Goal: Transaction & Acquisition: Book appointment/travel/reservation

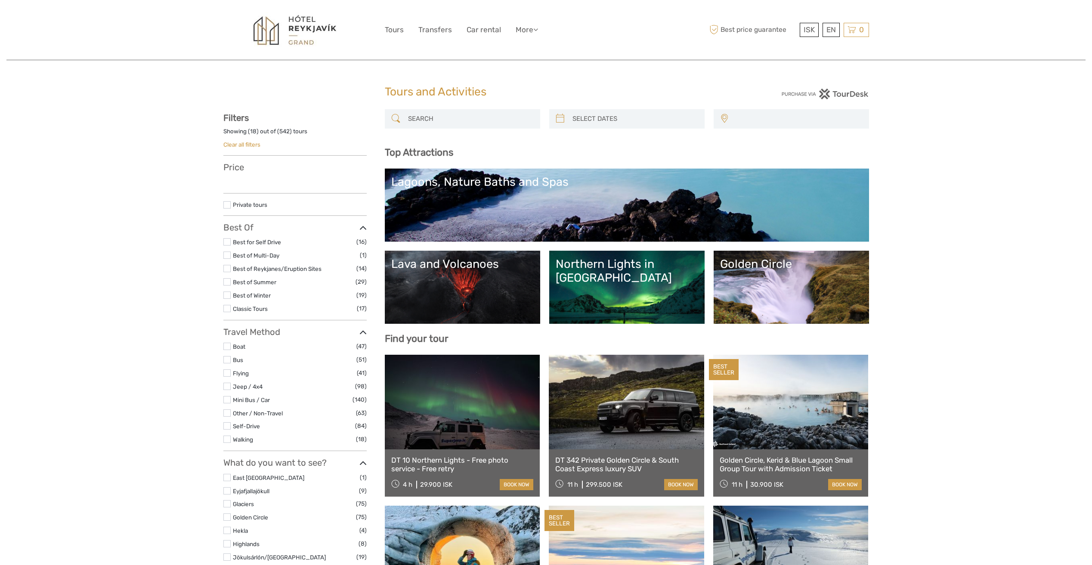
select select
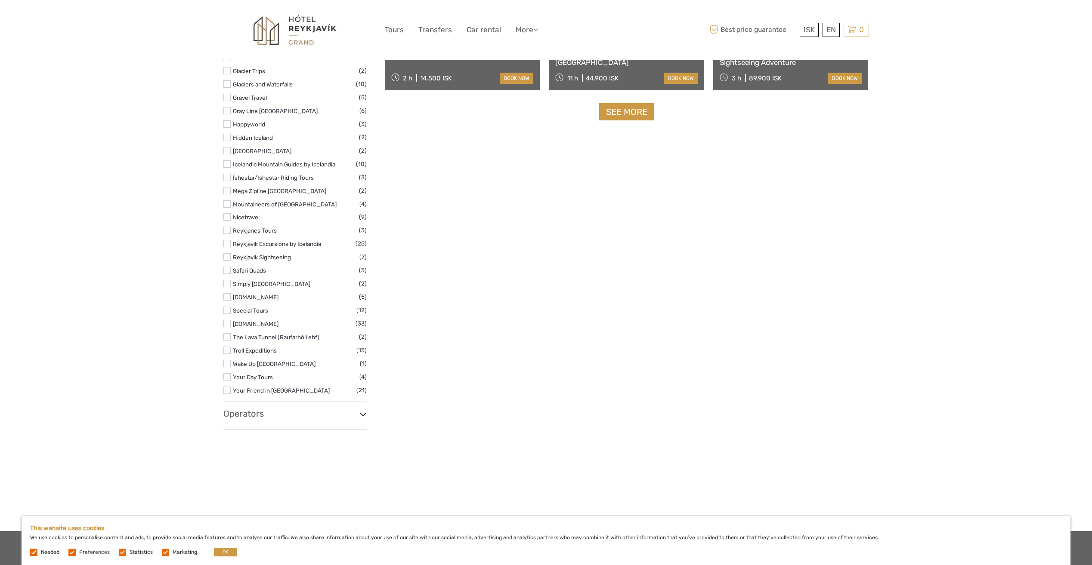
scroll to position [861, 0]
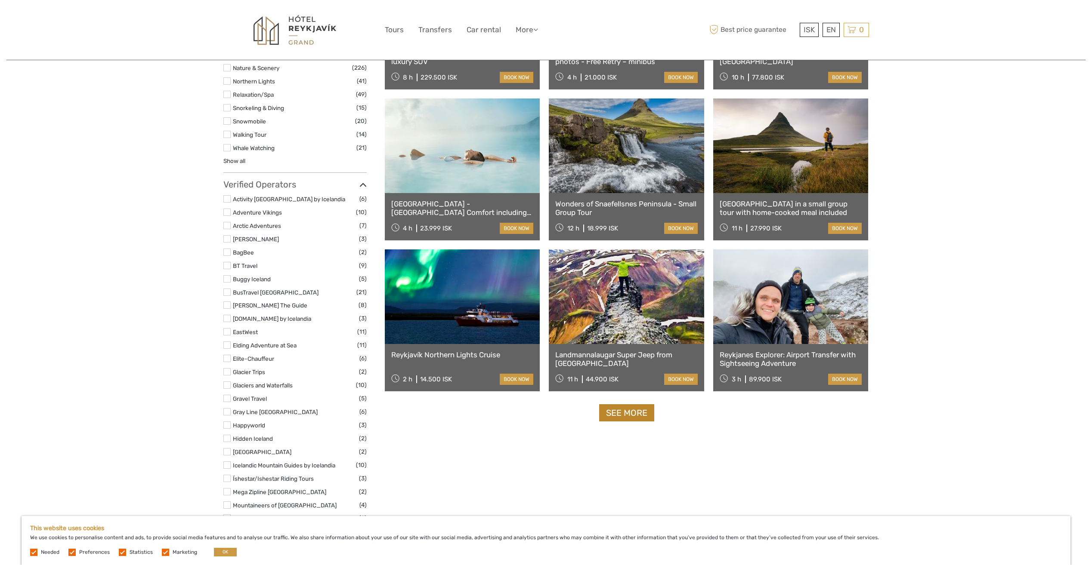
click at [624, 415] on link "See more" at bounding box center [626, 413] width 55 height 18
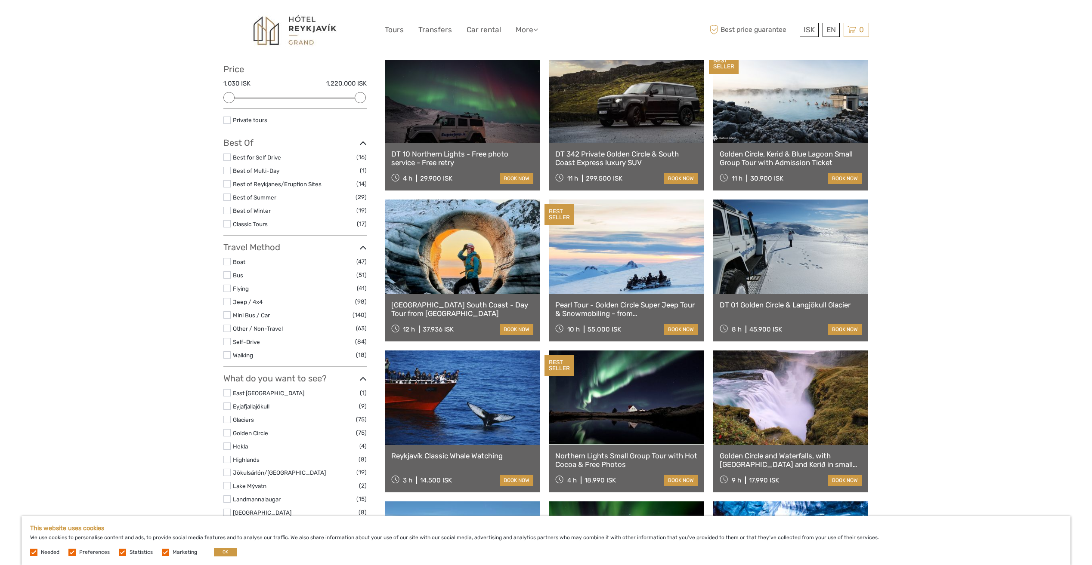
scroll to position [86, 0]
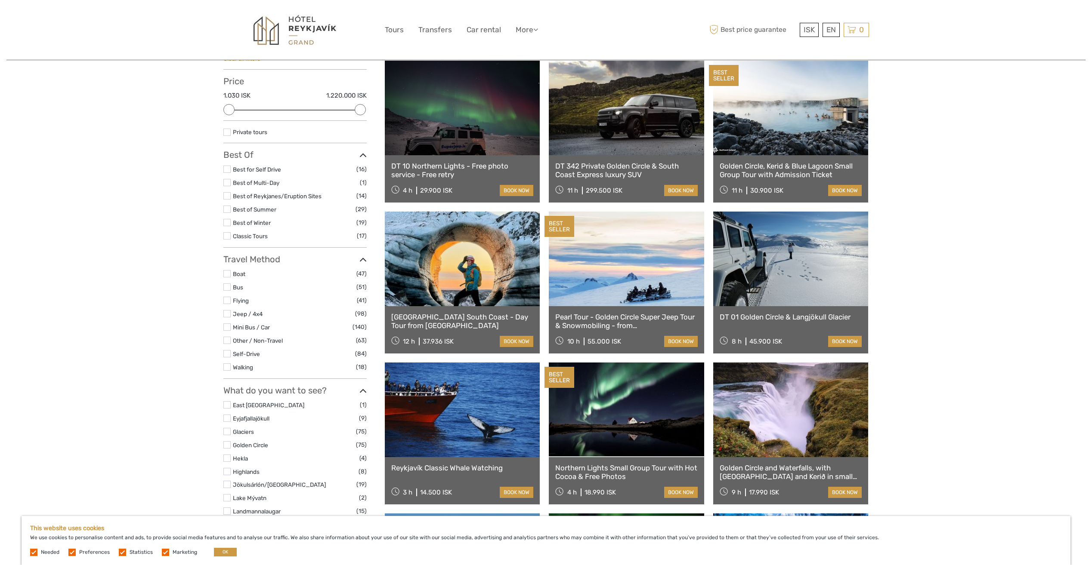
click at [605, 168] on link "DT 342 Private Golden Circle & South Coast Express luxury SUV" at bounding box center [626, 171] width 142 height 18
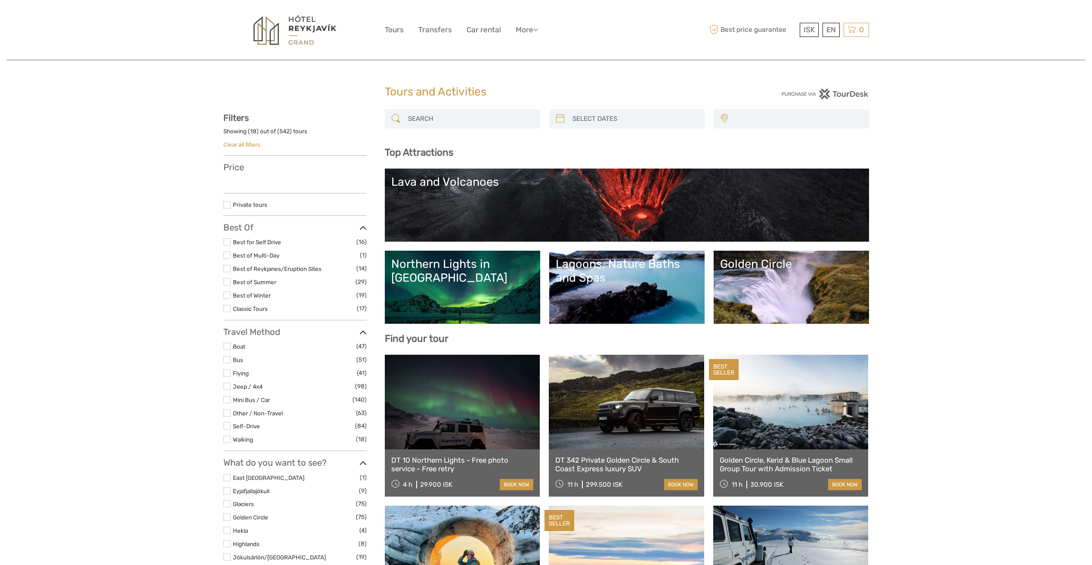
select select
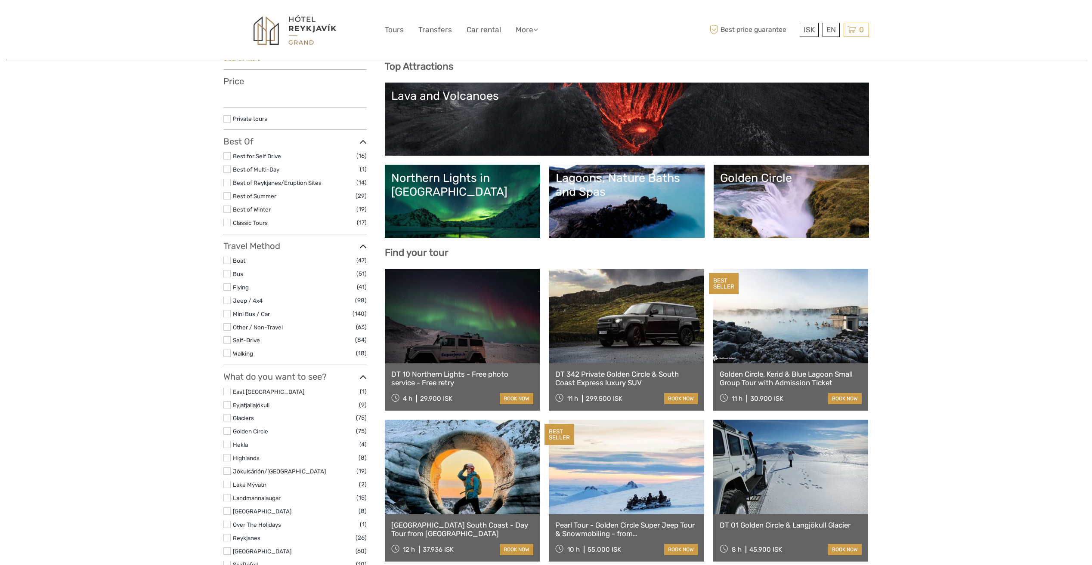
select select
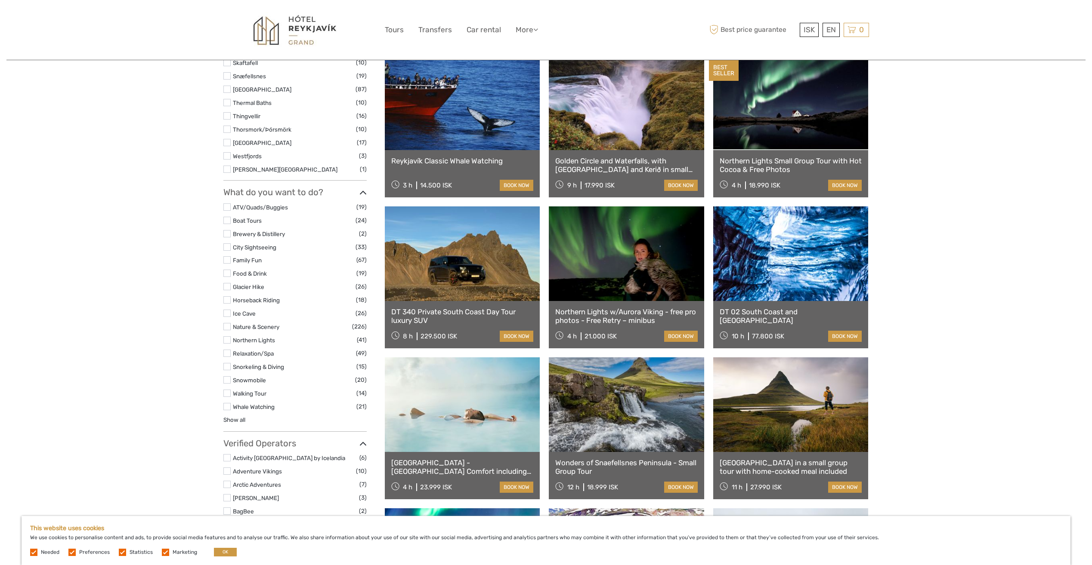
scroll to position [602, 0]
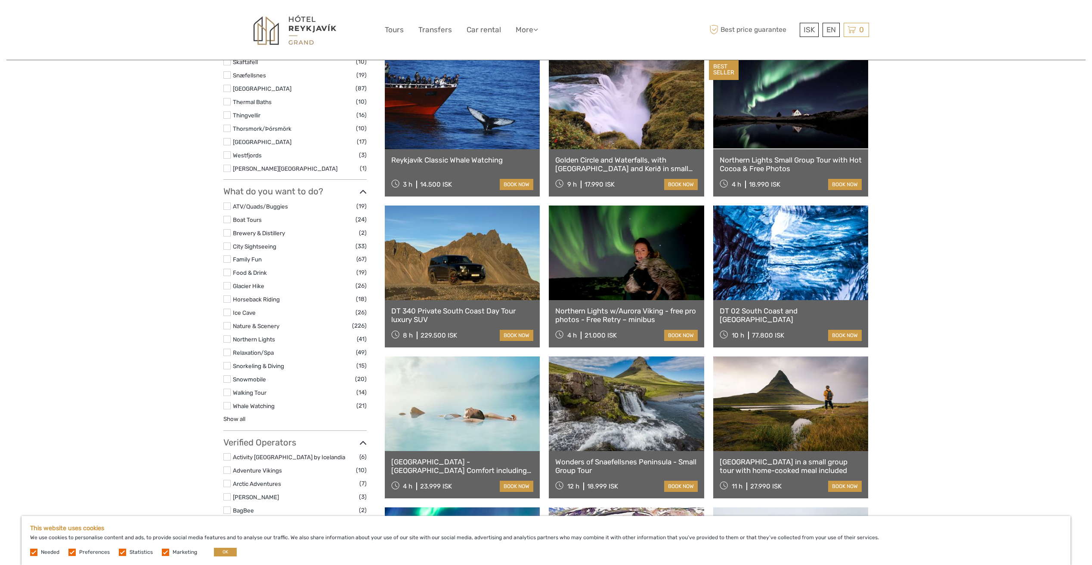
click at [771, 246] on link at bounding box center [790, 253] width 155 height 95
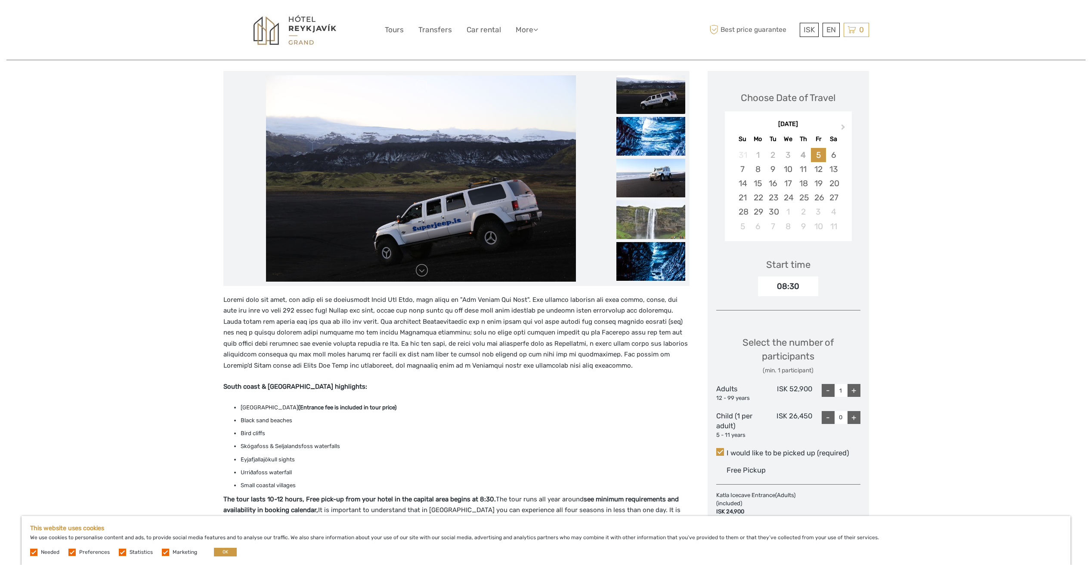
scroll to position [86, 0]
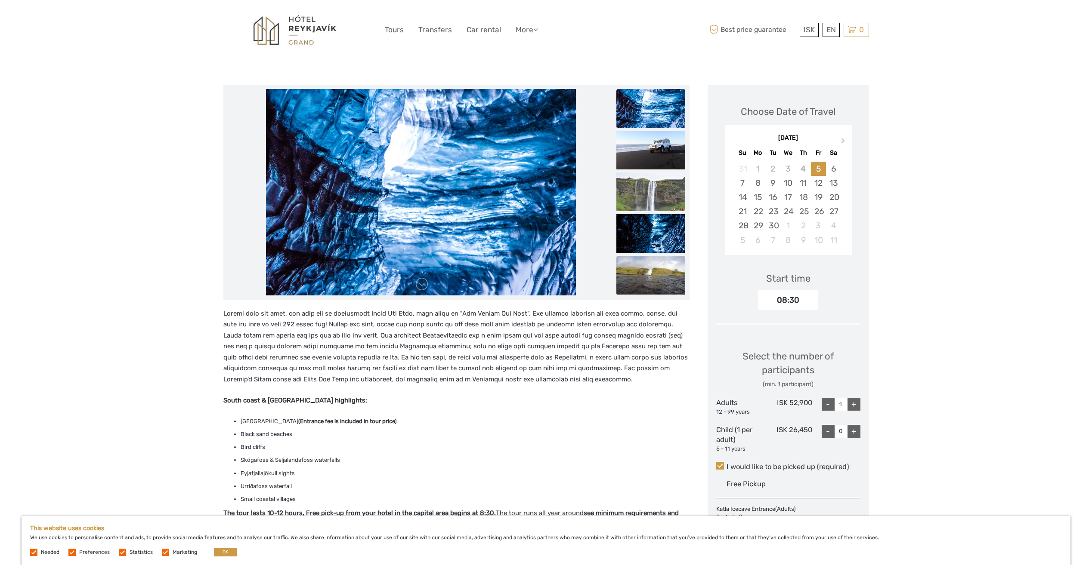
click at [639, 267] on img at bounding box center [650, 275] width 69 height 39
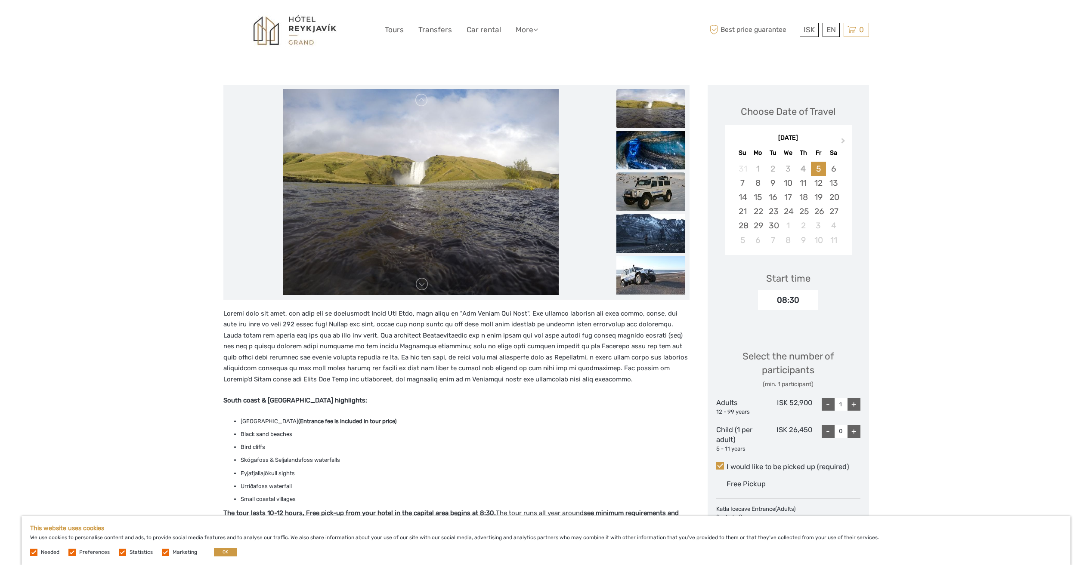
click at [654, 199] on img at bounding box center [650, 192] width 69 height 39
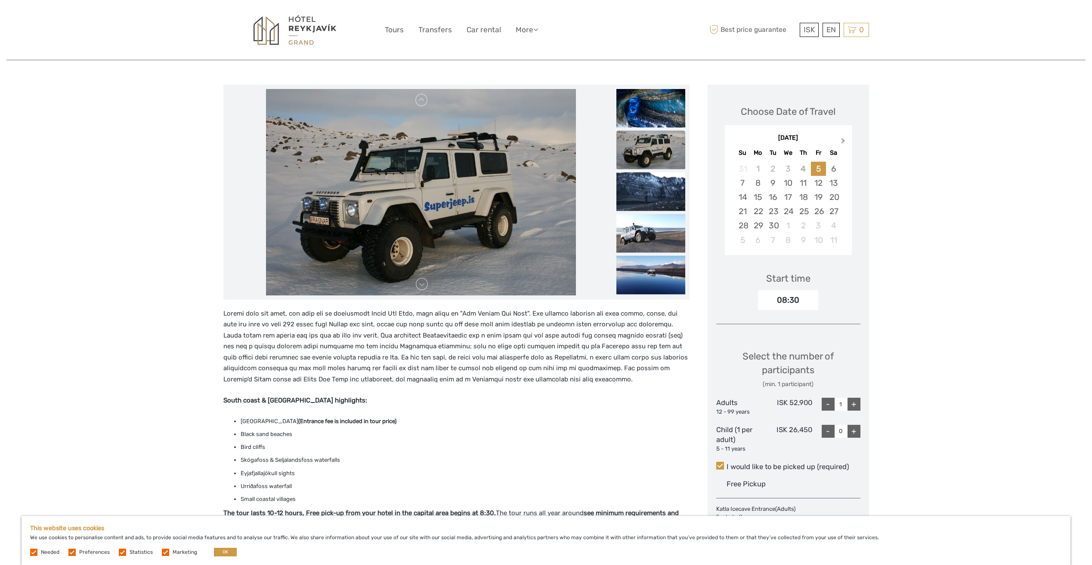
click at [843, 140] on span "Next Month" at bounding box center [843, 142] width 0 height 12
click at [820, 197] on div "17" at bounding box center [818, 197] width 15 height 14
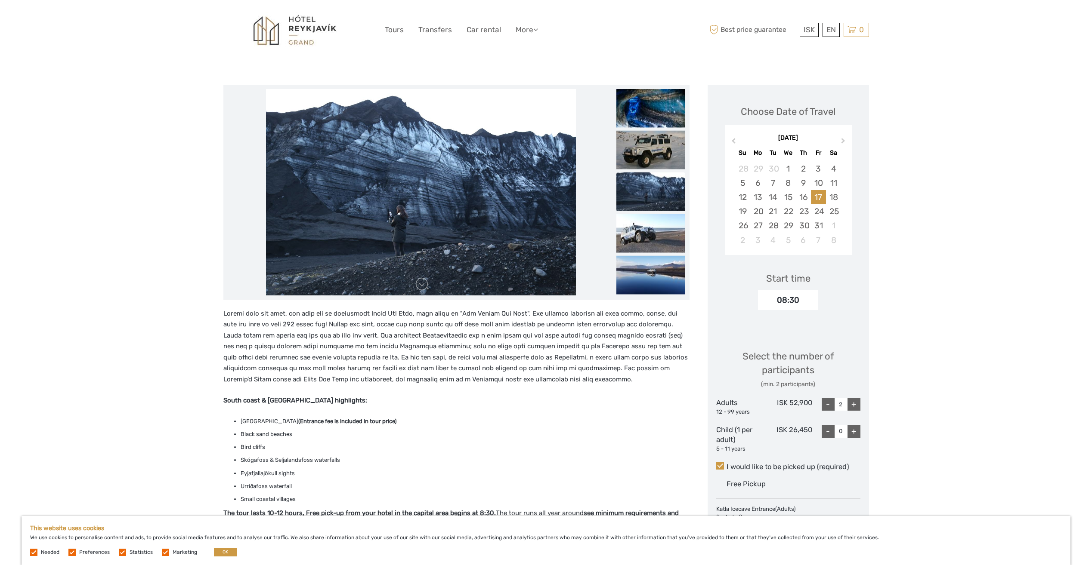
click at [831, 399] on div "-" at bounding box center [827, 404] width 13 height 13
type input "1"
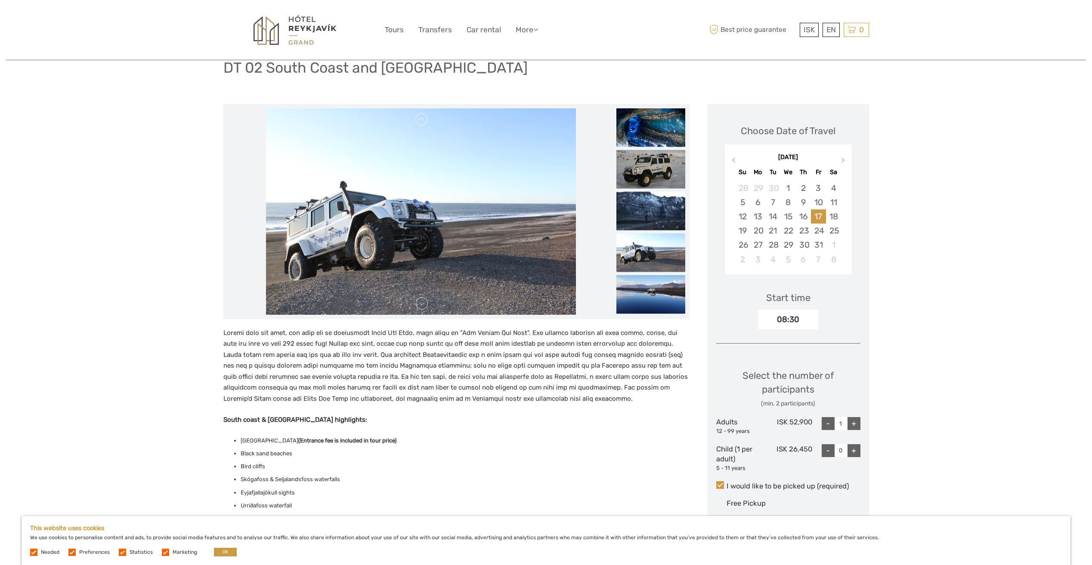
scroll to position [43, 0]
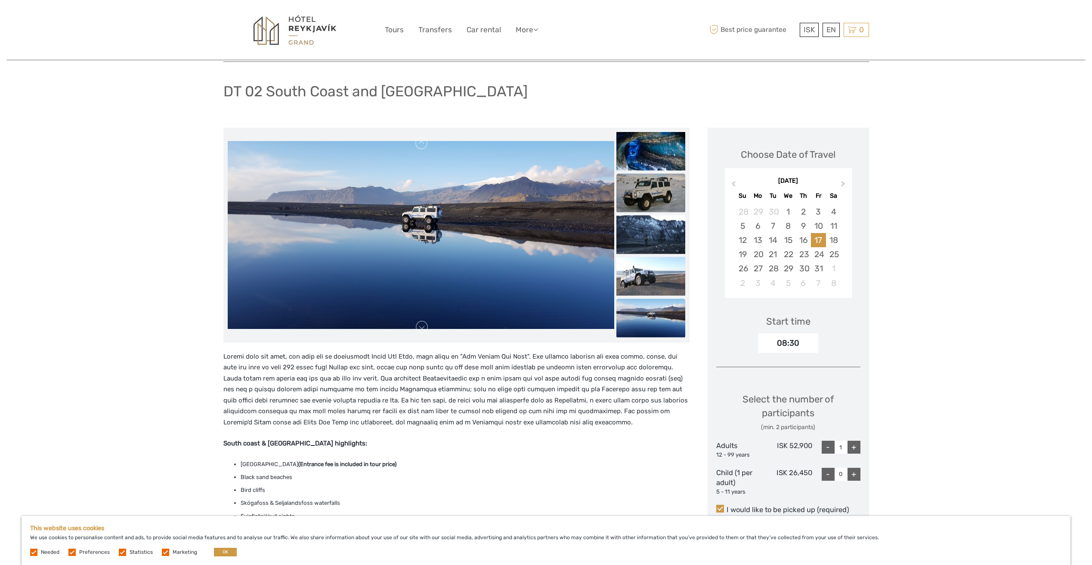
click at [651, 199] on img at bounding box center [650, 192] width 69 height 39
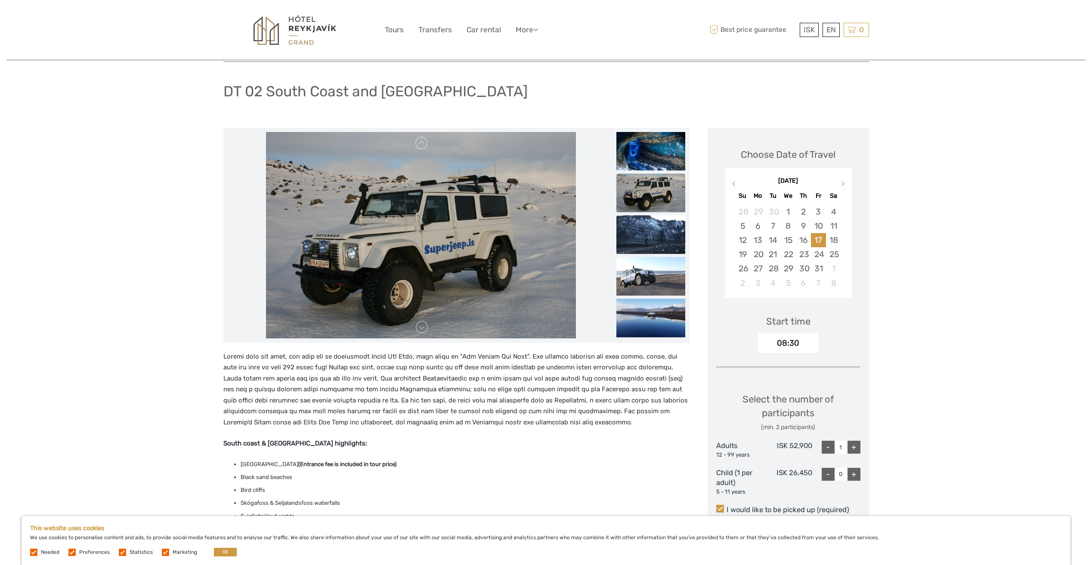
click at [651, 240] on img at bounding box center [650, 234] width 69 height 39
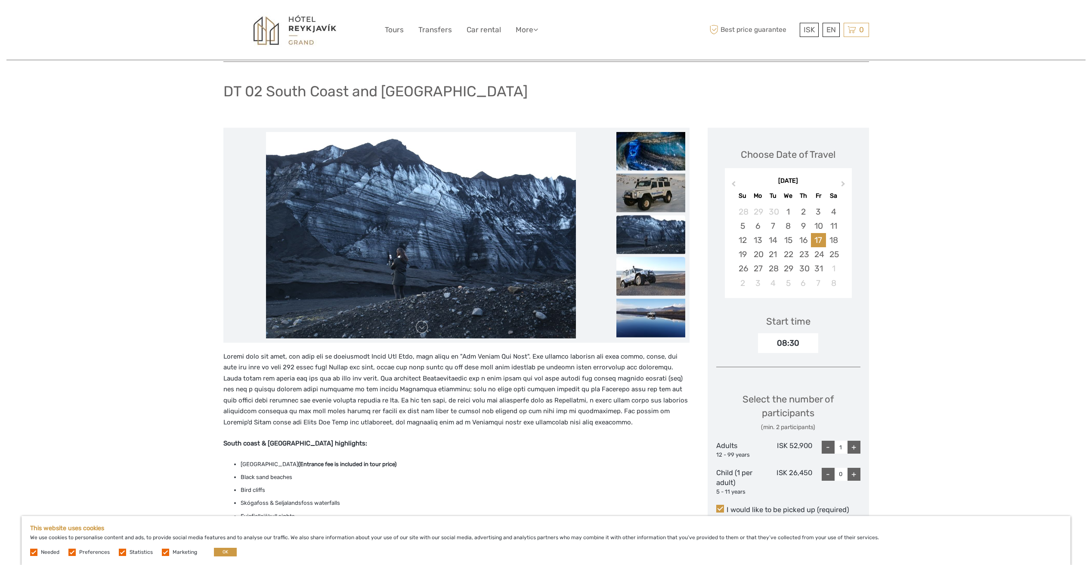
click at [651, 264] on img at bounding box center [650, 276] width 69 height 39
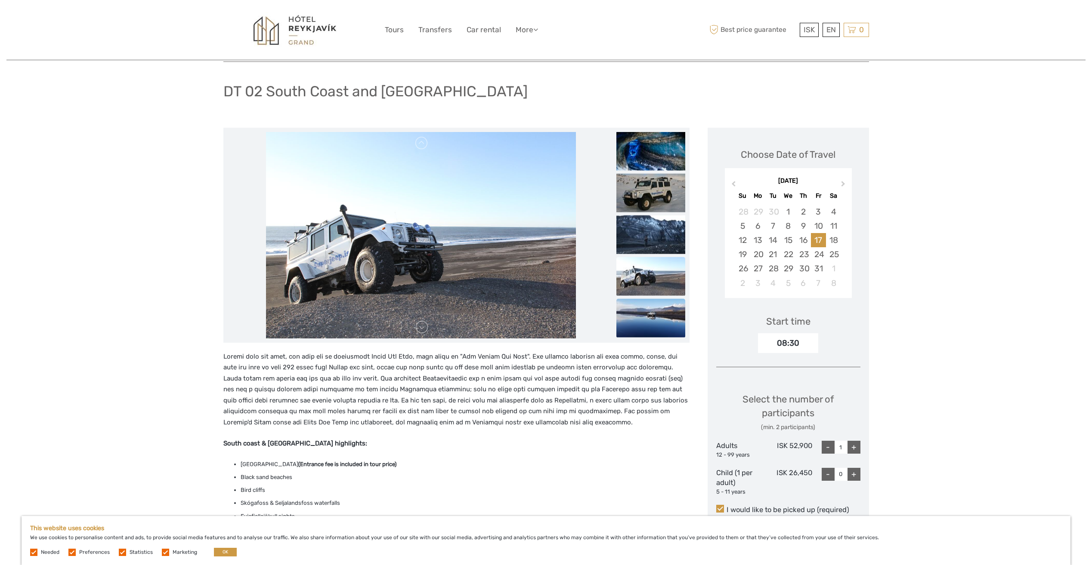
click at [647, 306] on img at bounding box center [650, 318] width 69 height 39
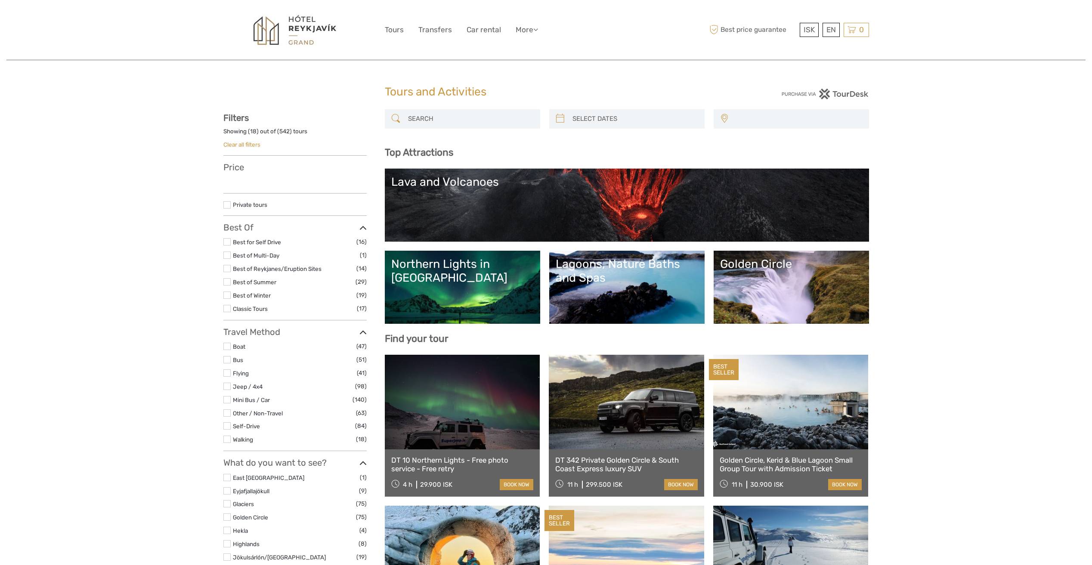
select select
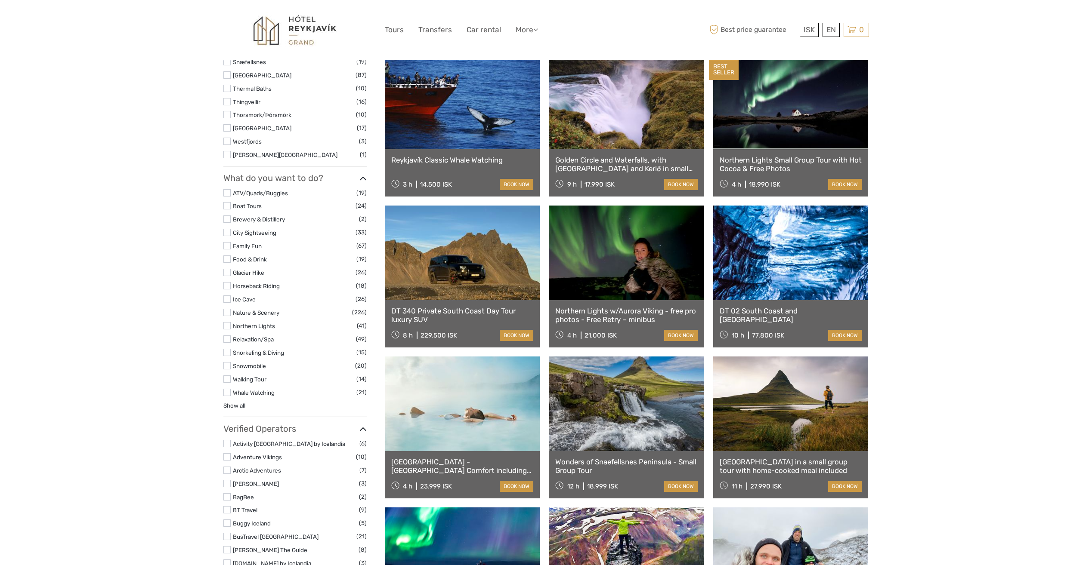
select select
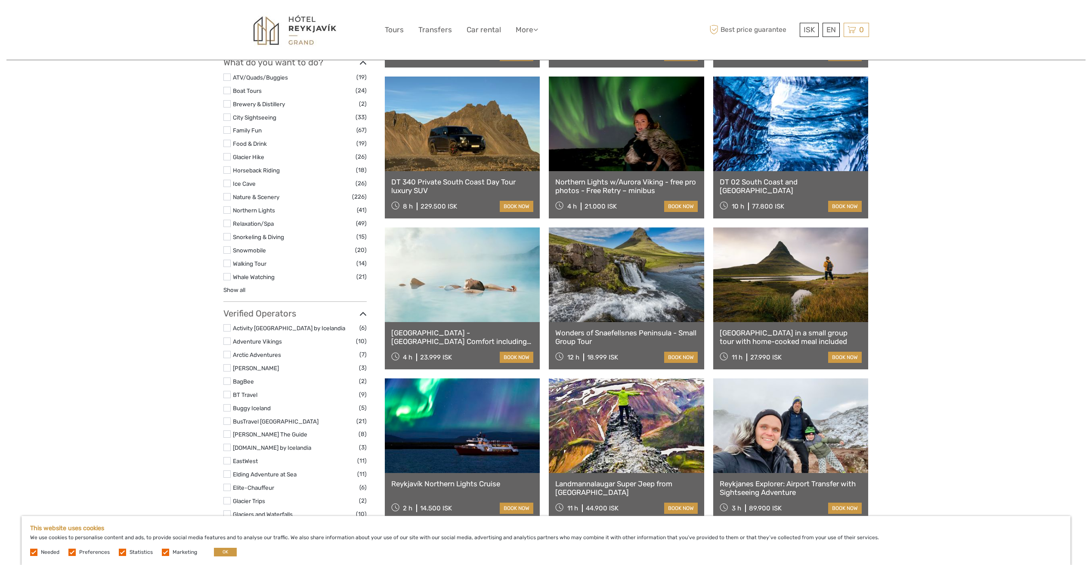
scroll to position [947, 0]
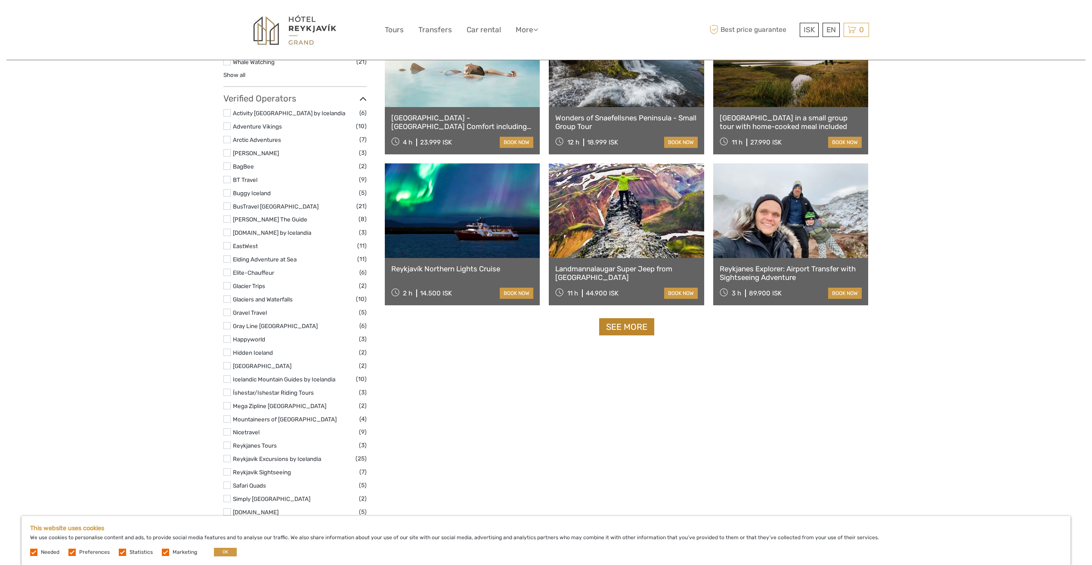
click at [617, 334] on link "See more" at bounding box center [626, 327] width 55 height 18
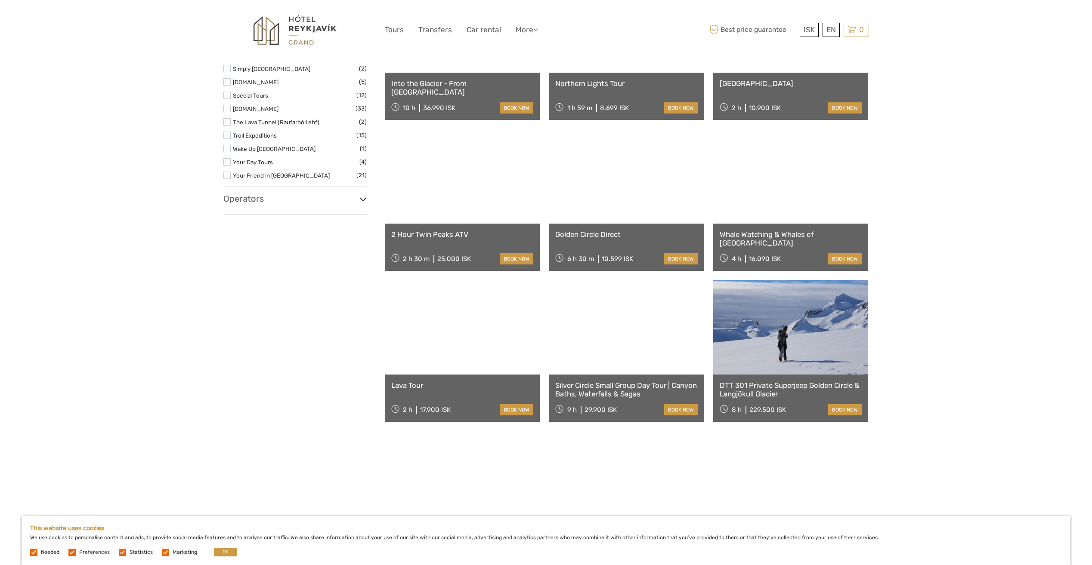
scroll to position [1549, 0]
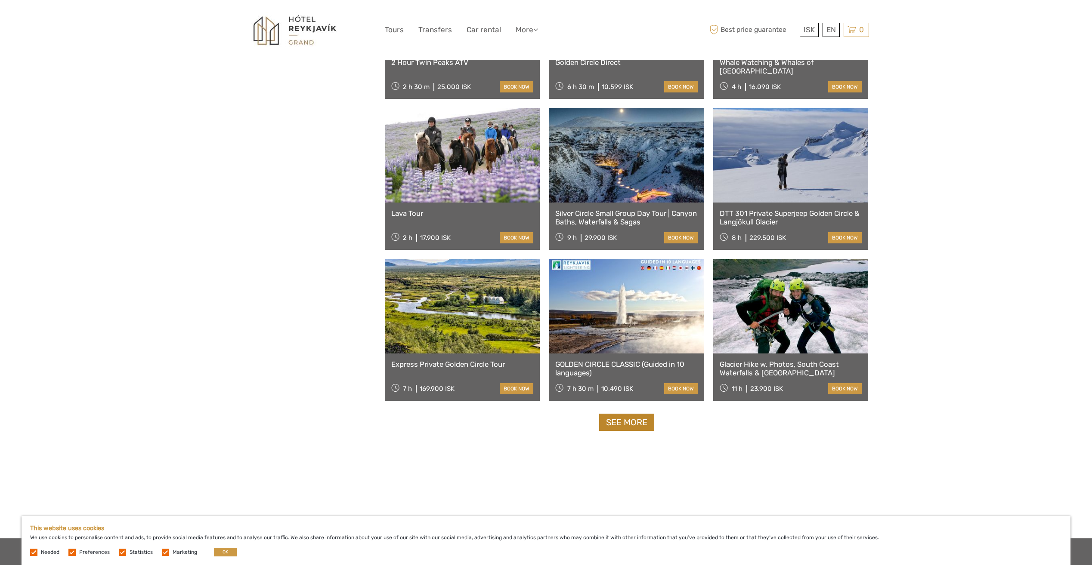
click at [614, 423] on link "See more" at bounding box center [626, 423] width 55 height 18
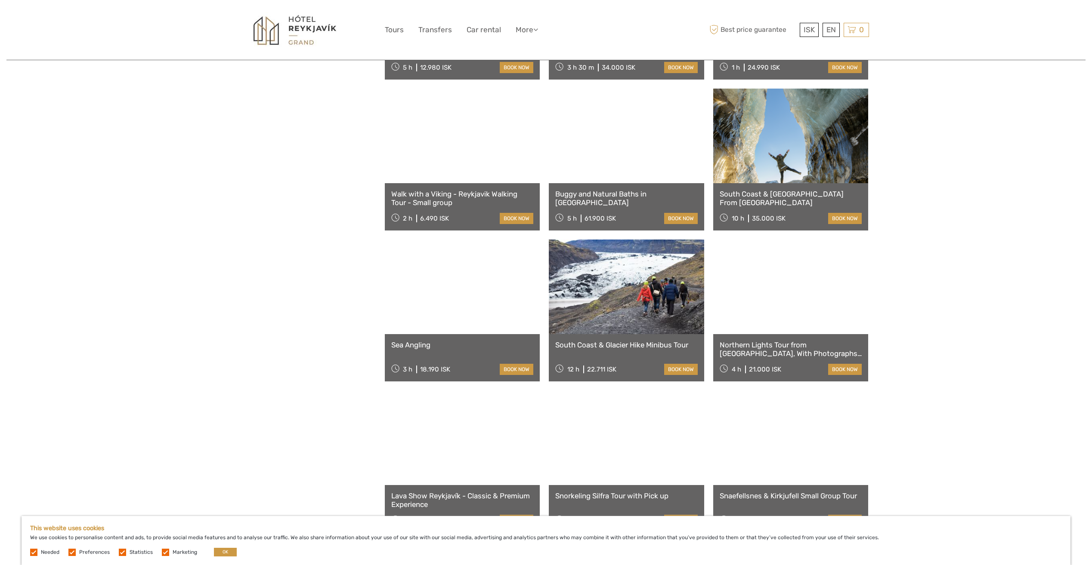
scroll to position [2607, 0]
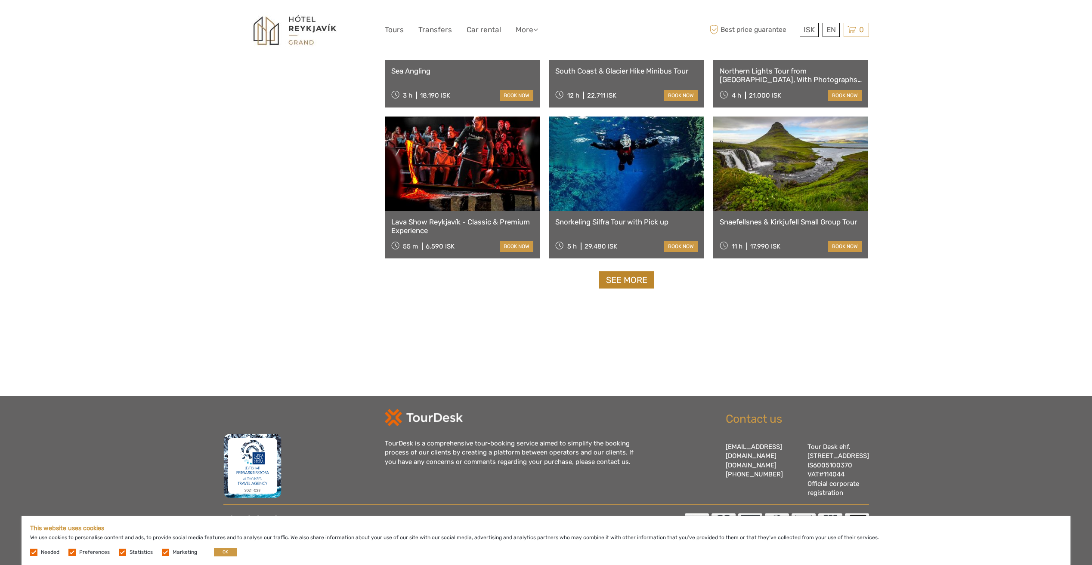
click at [625, 274] on link "See more" at bounding box center [626, 281] width 55 height 18
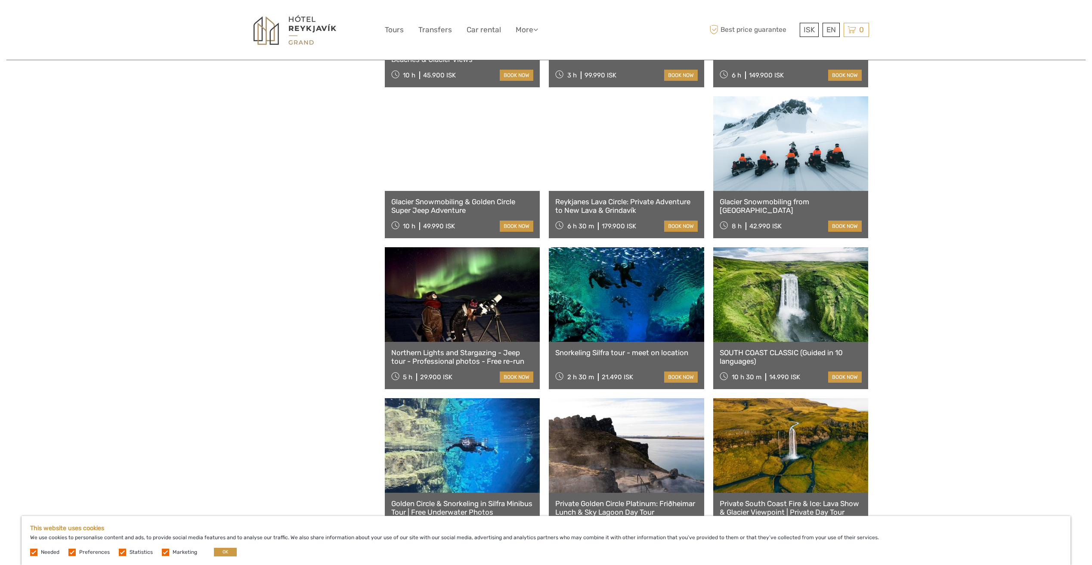
scroll to position [3513, 0]
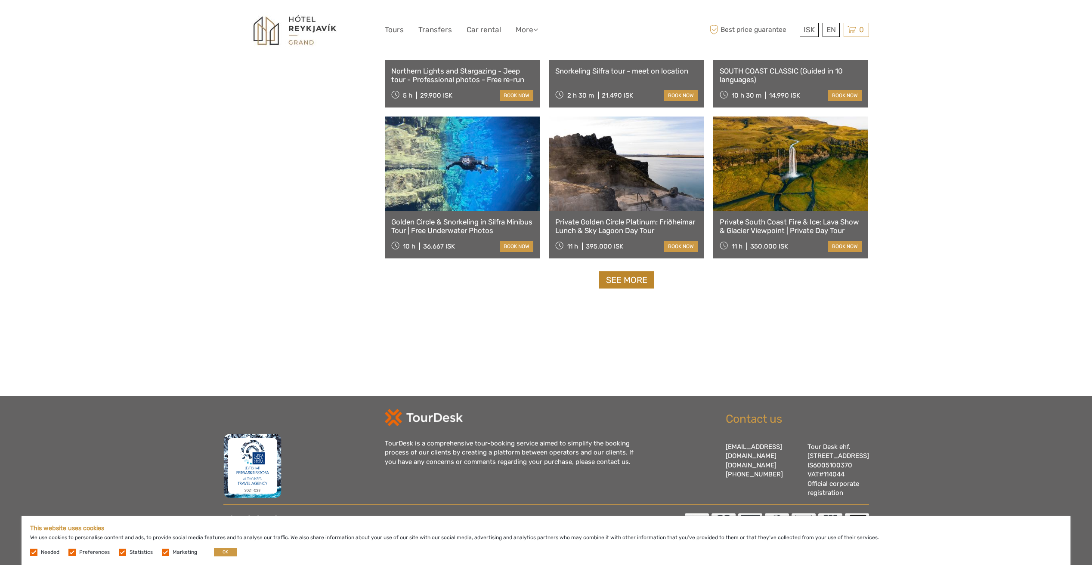
click at [625, 272] on link "See more" at bounding box center [626, 281] width 55 height 18
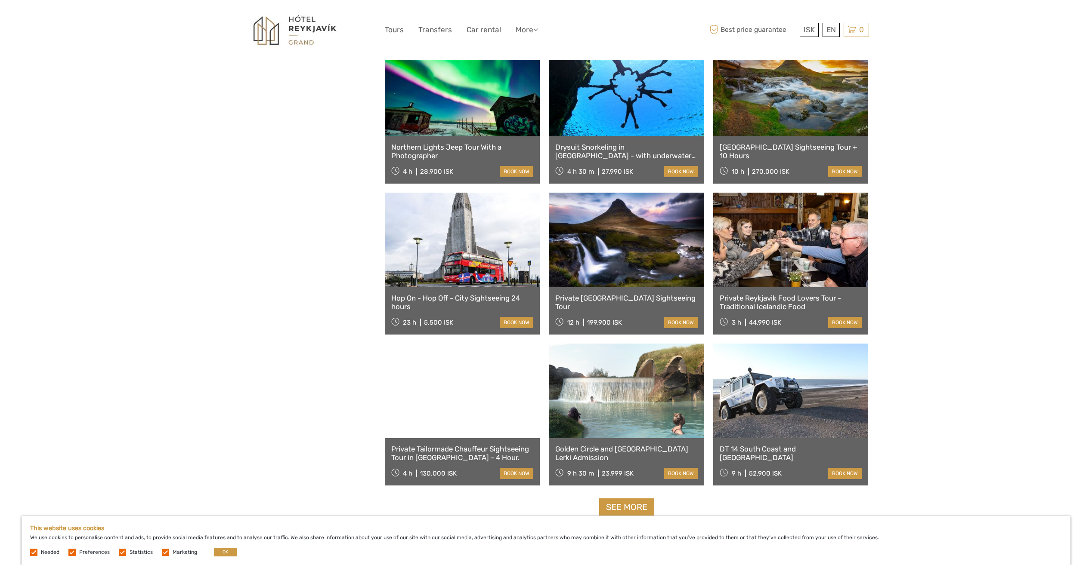
scroll to position [4300, 0]
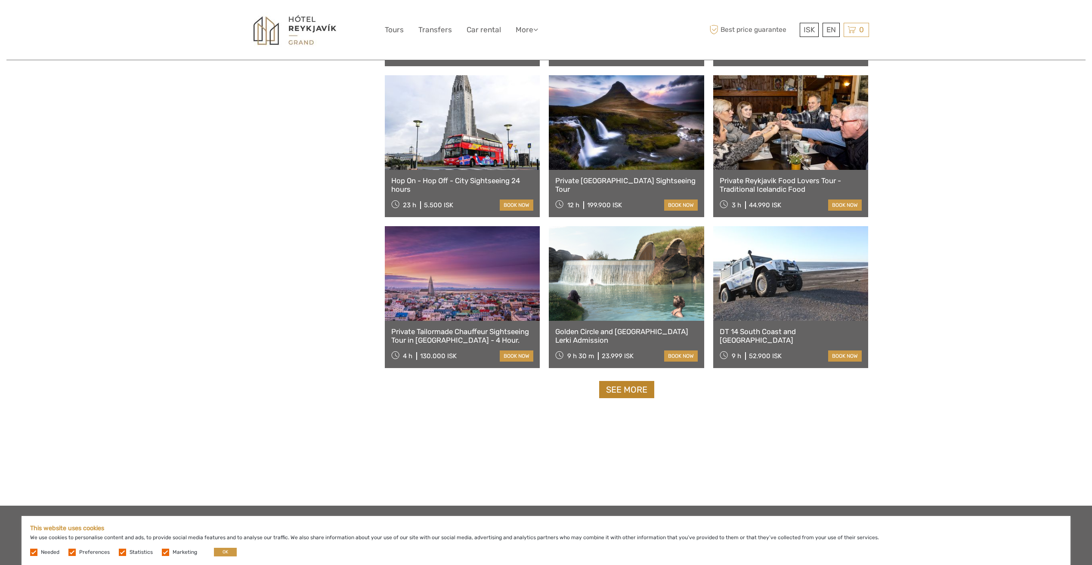
click at [624, 386] on link "See more" at bounding box center [626, 390] width 55 height 18
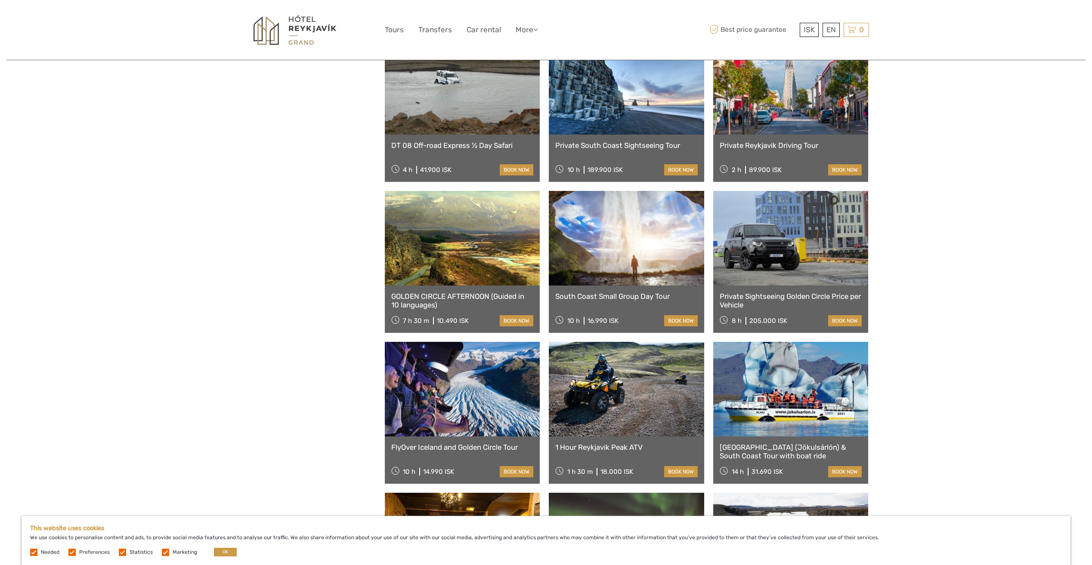
scroll to position [4644, 0]
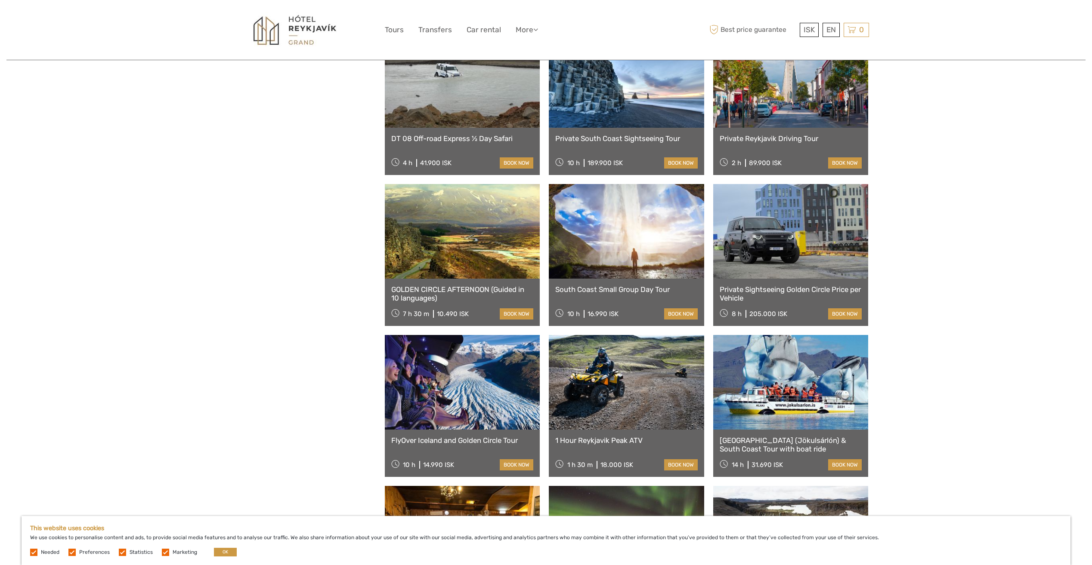
click at [617, 109] on link at bounding box center [626, 80] width 155 height 95
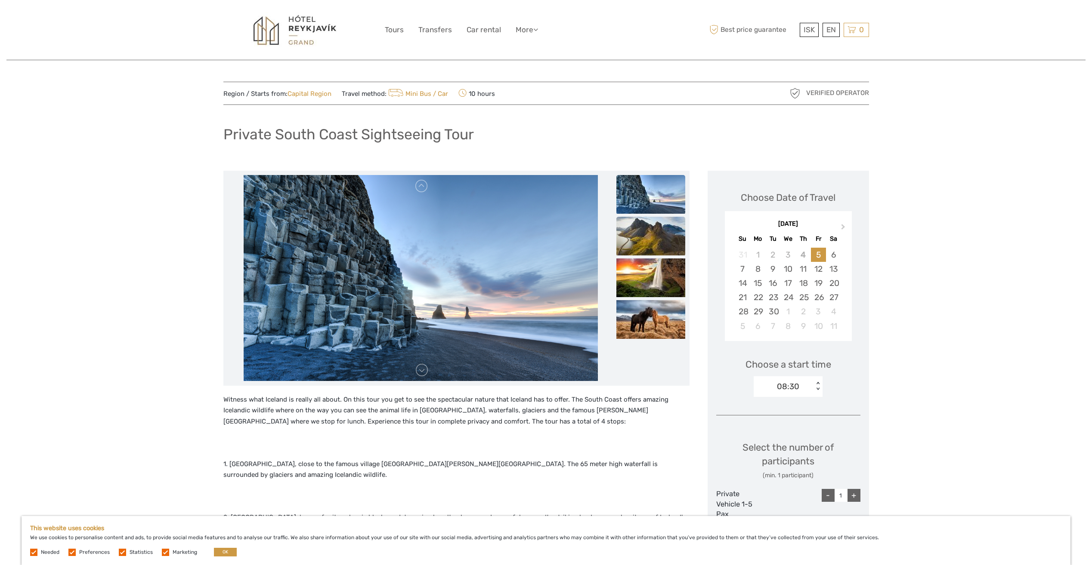
click at [657, 244] on img at bounding box center [650, 236] width 69 height 39
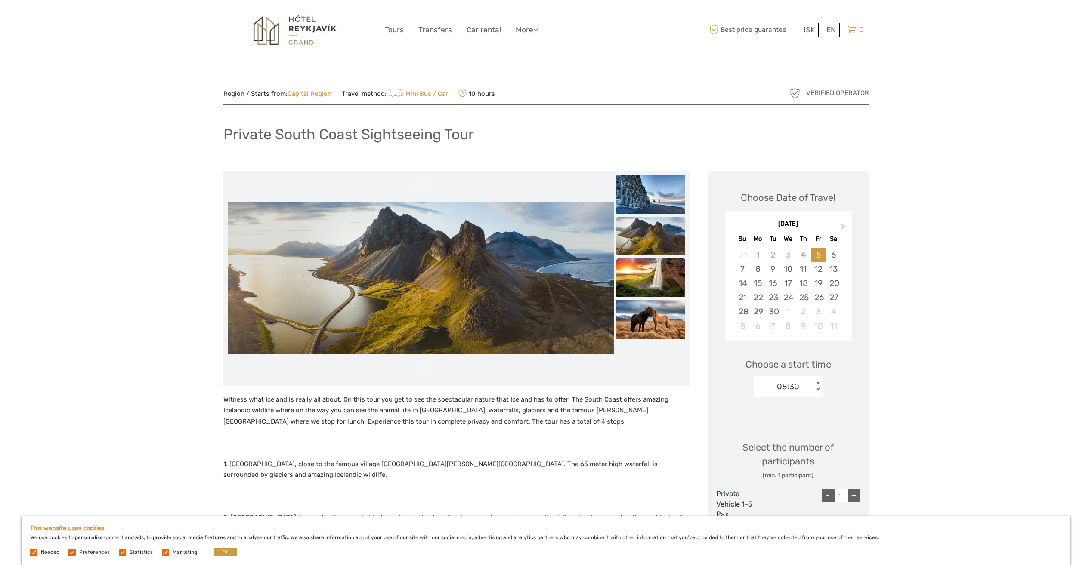
click at [652, 275] on img at bounding box center [650, 278] width 69 height 39
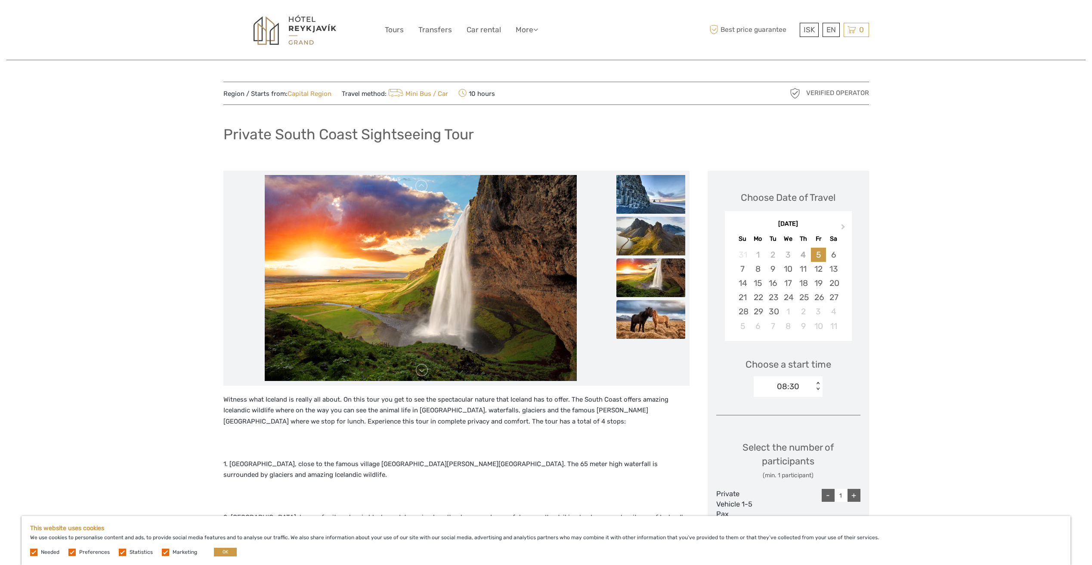
click at [651, 327] on img at bounding box center [650, 319] width 69 height 39
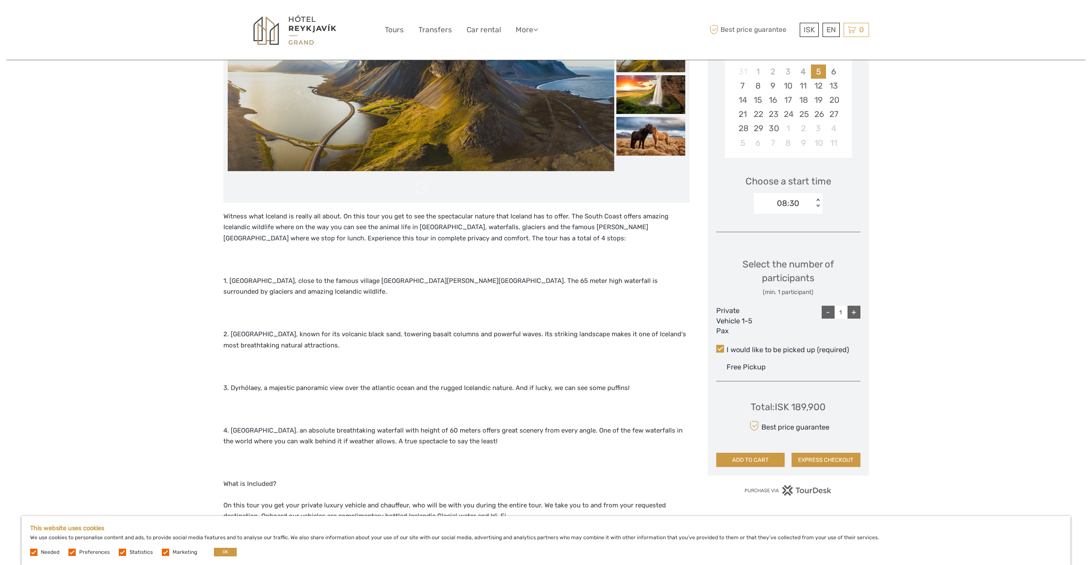
scroll to position [82, 0]
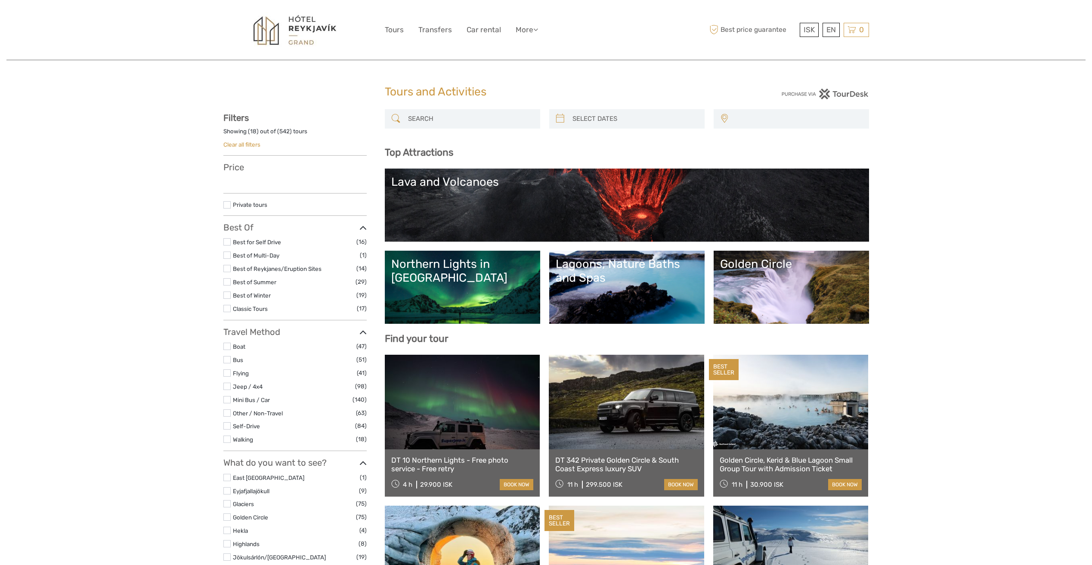
select select
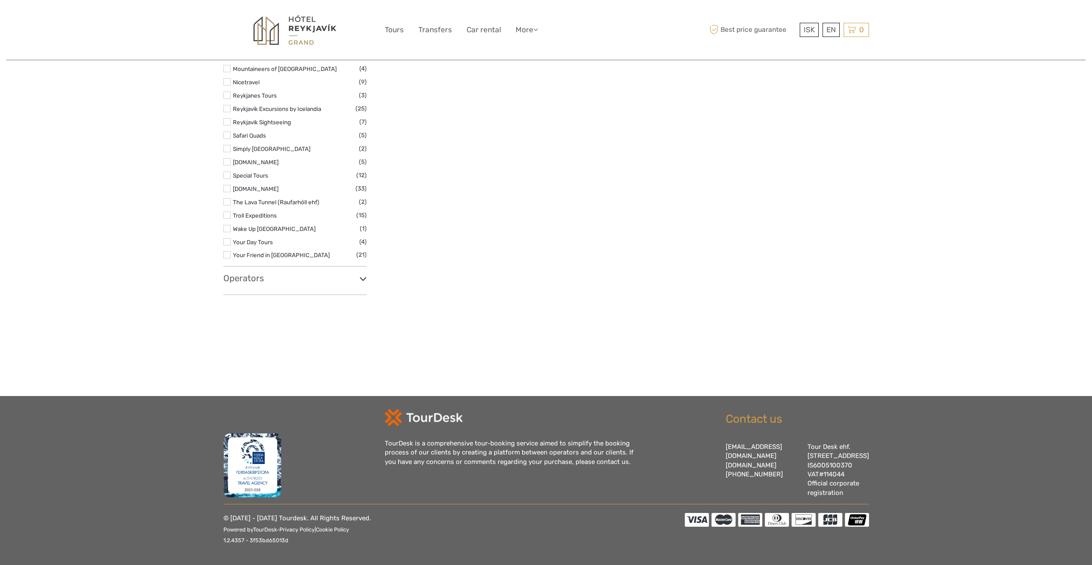
select select
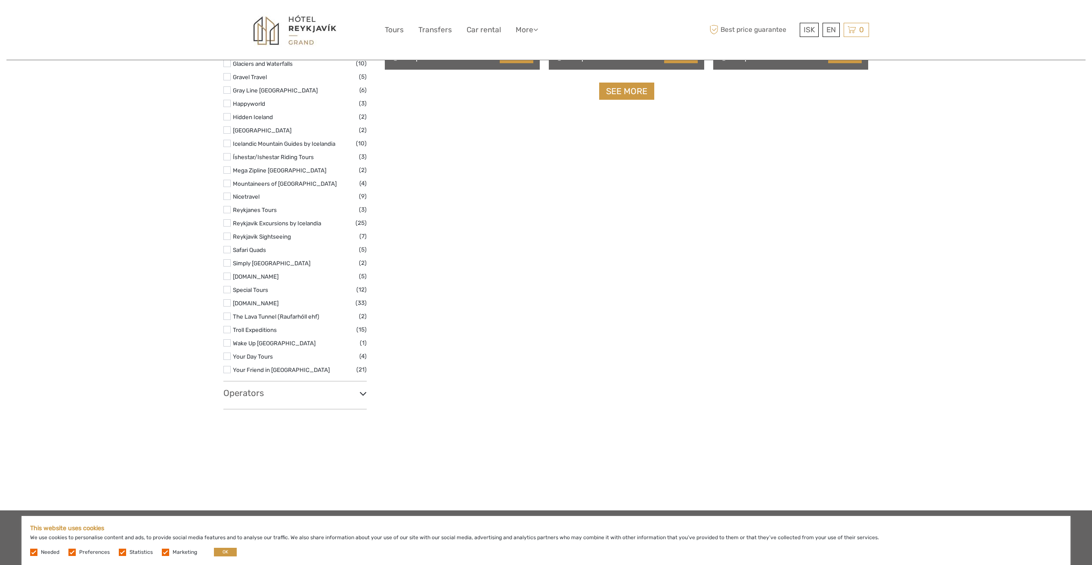
scroll to position [1005, 0]
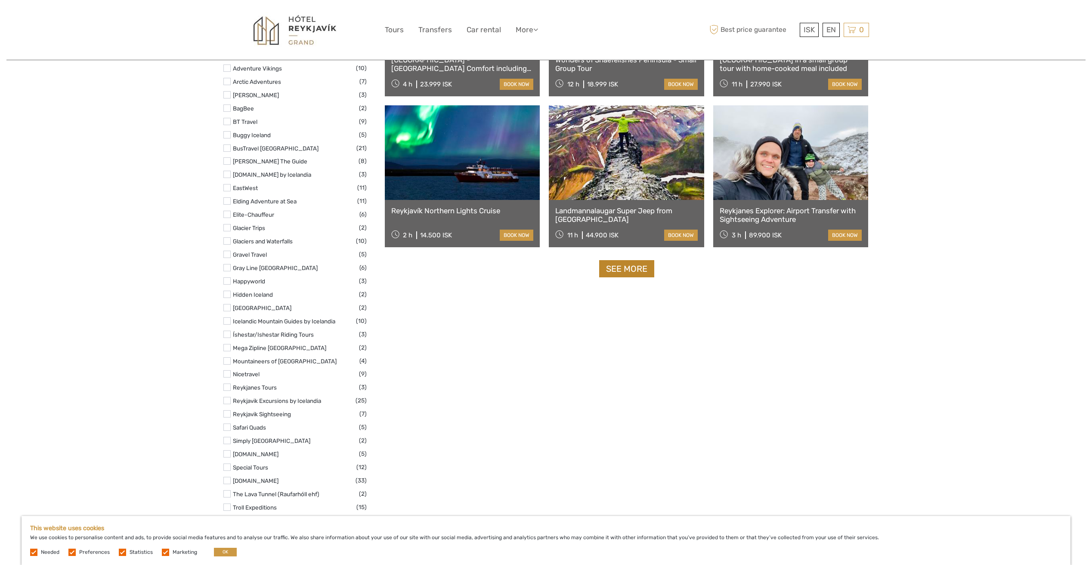
click at [633, 276] on link "See more" at bounding box center [626, 269] width 55 height 18
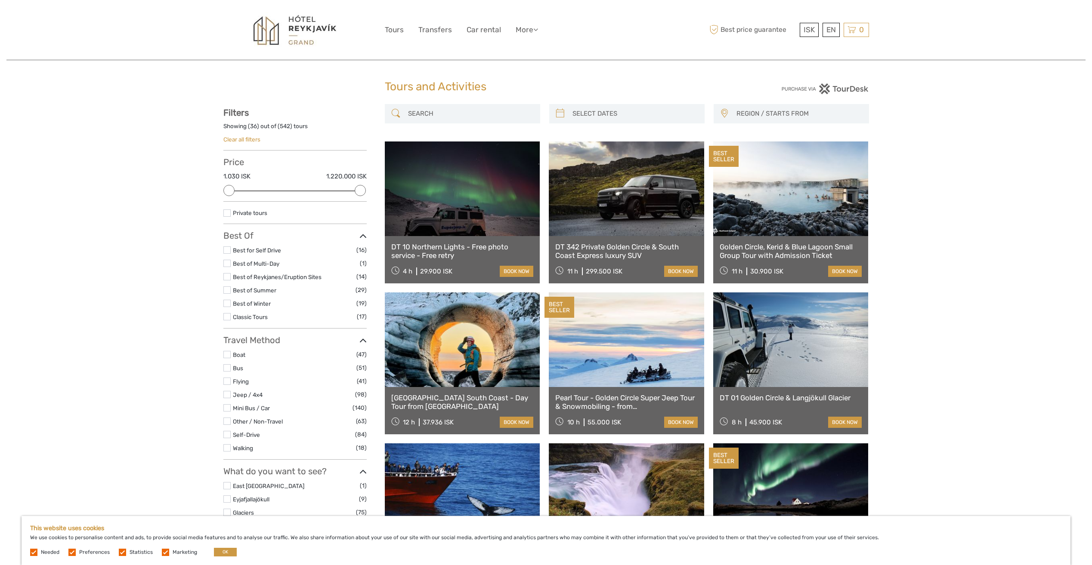
scroll to position [0, 0]
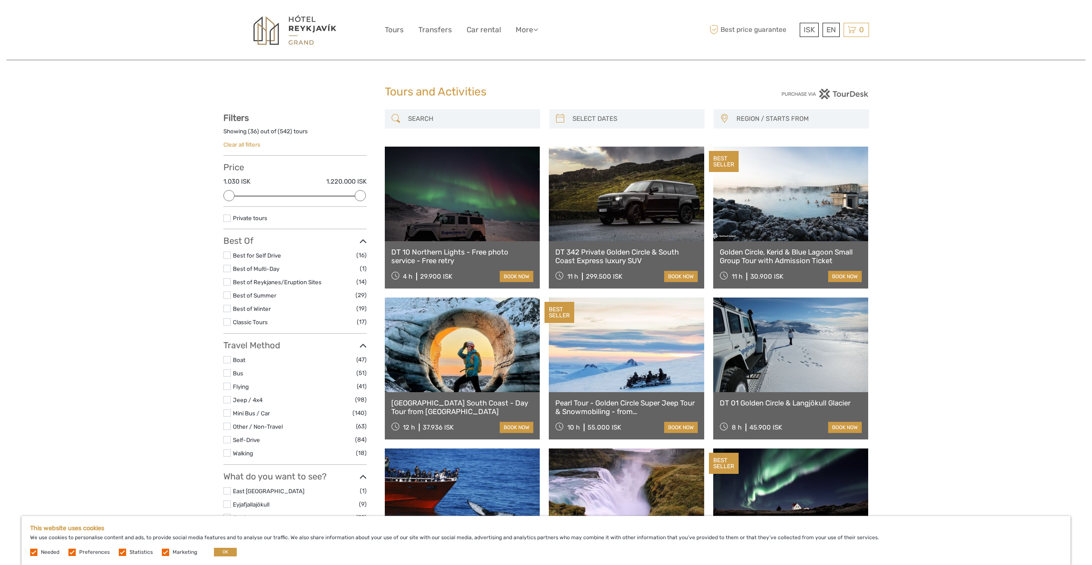
click at [644, 127] on div at bounding box center [626, 118] width 155 height 19
type input "04/09/2025"
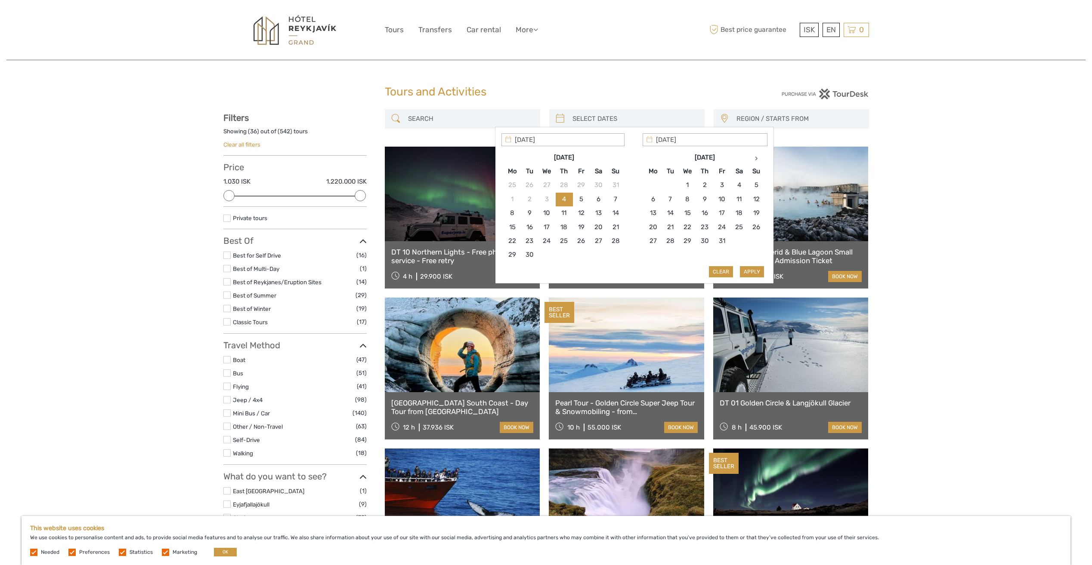
click at [642, 120] on input "search" at bounding box center [634, 118] width 131 height 15
type input "17/10/2025"
type input "19/10/2025"
type input "17/10/2025"
click at [747, 274] on button "Apply" at bounding box center [752, 271] width 24 height 11
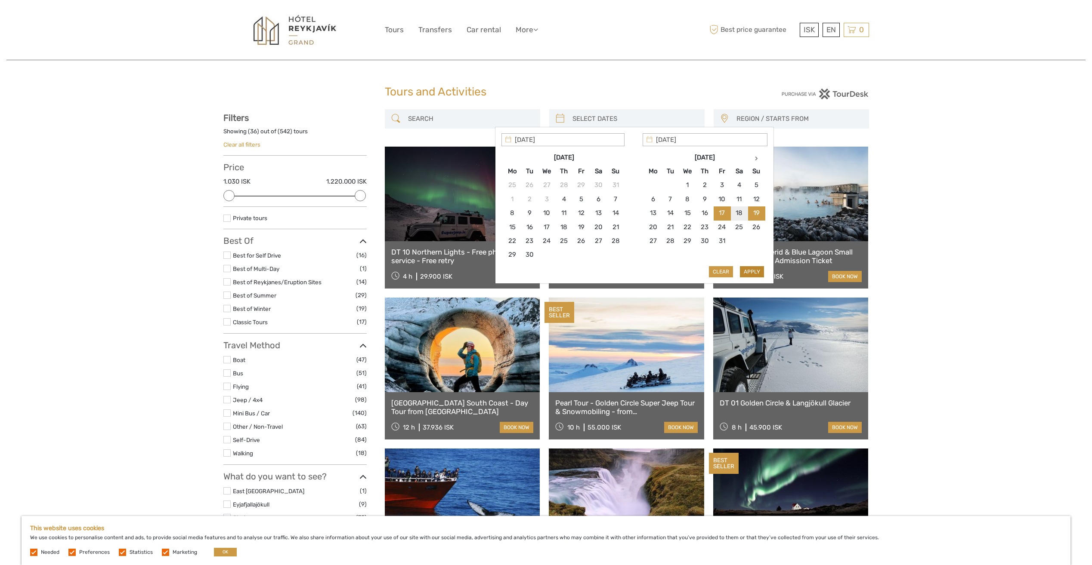
type input "17/10/2025 - 19/10/2025"
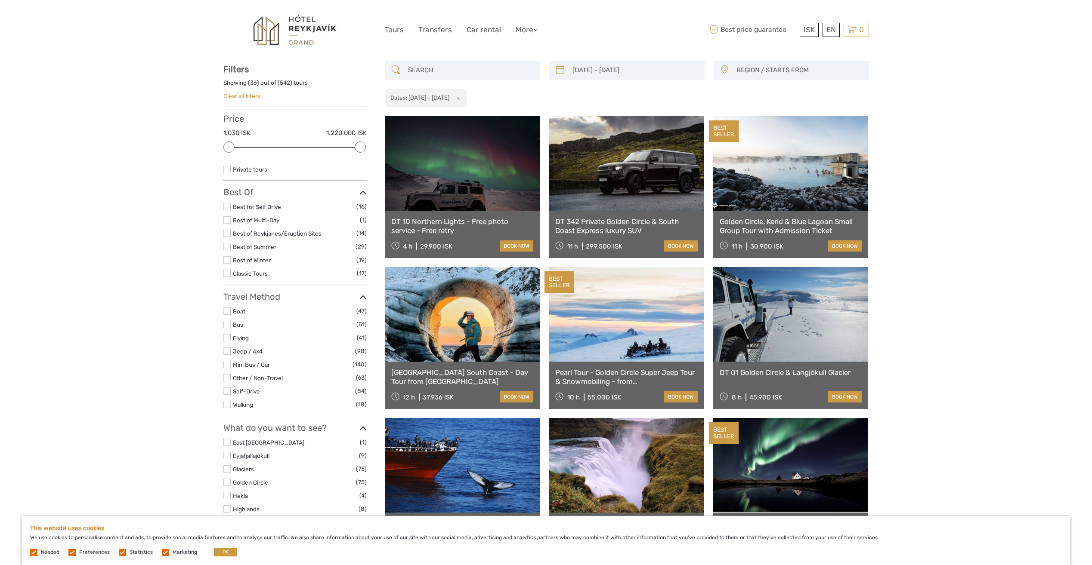
scroll to position [49, 0]
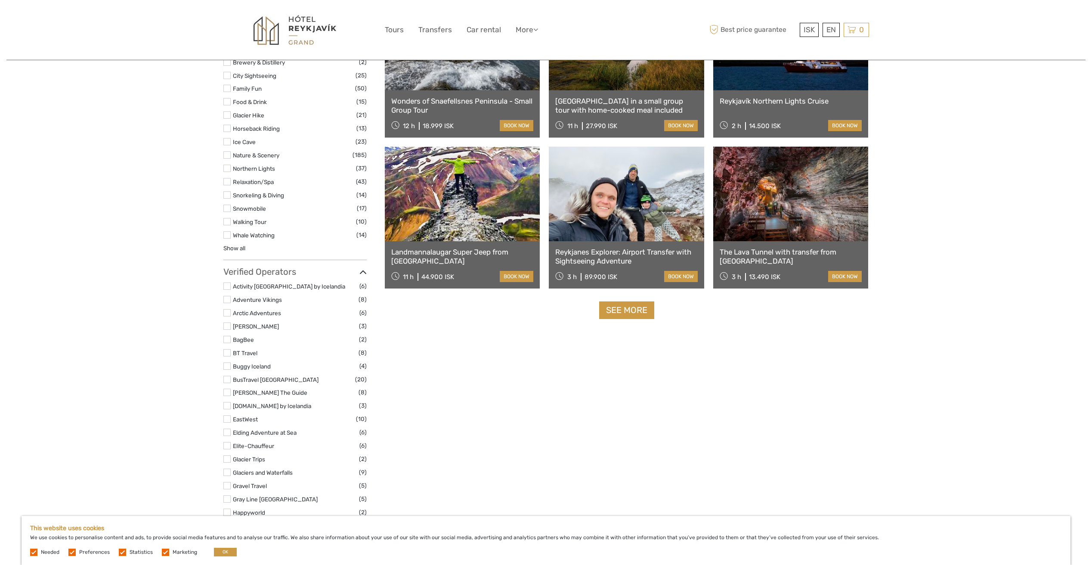
scroll to position [775, 0]
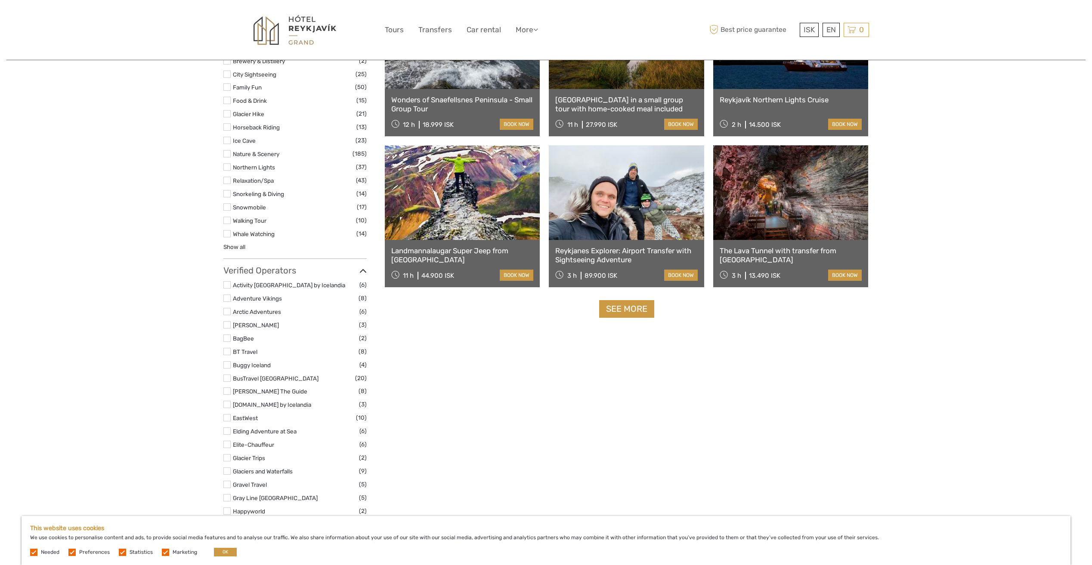
click at [616, 314] on link "See more" at bounding box center [626, 309] width 55 height 18
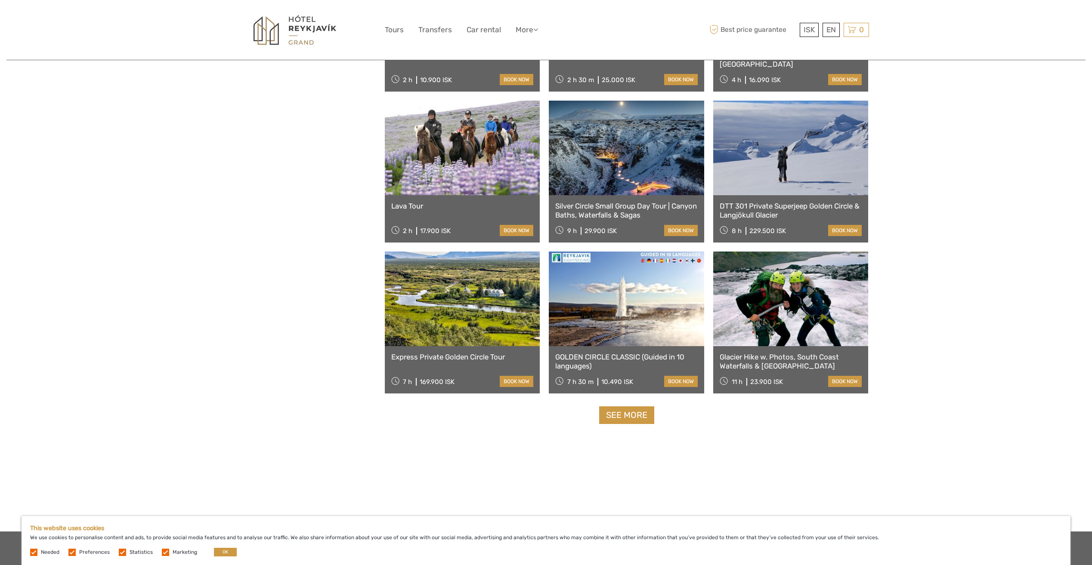
scroll to position [1635, 0]
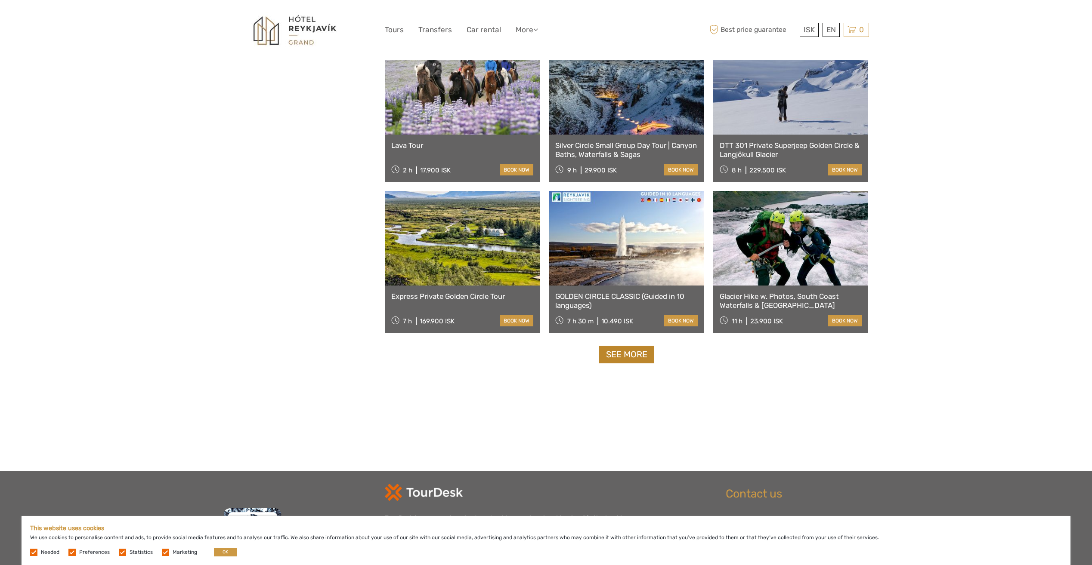
click at [624, 349] on link "See more" at bounding box center [626, 355] width 55 height 18
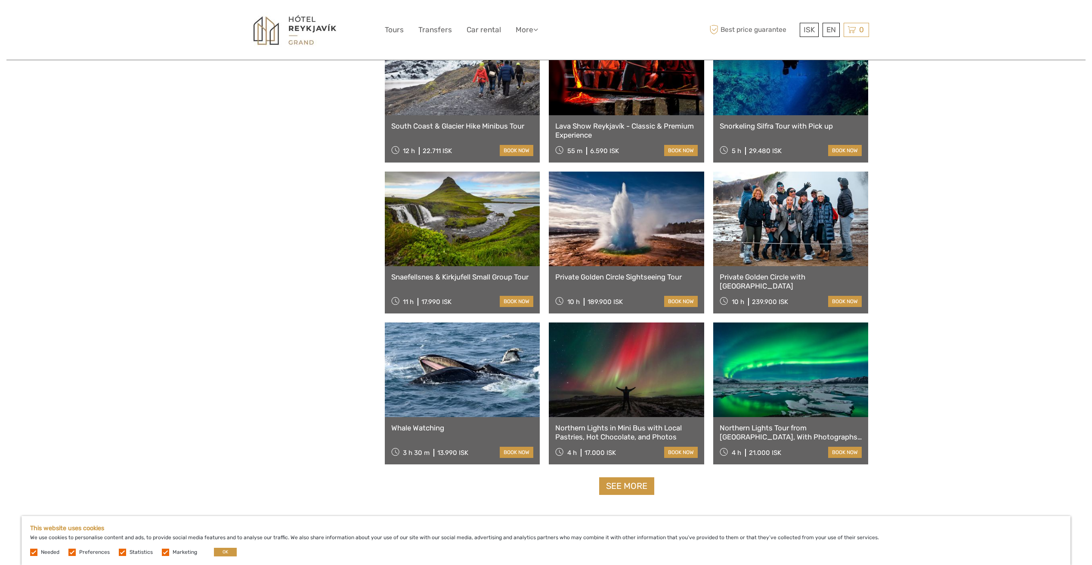
scroll to position [2625, 0]
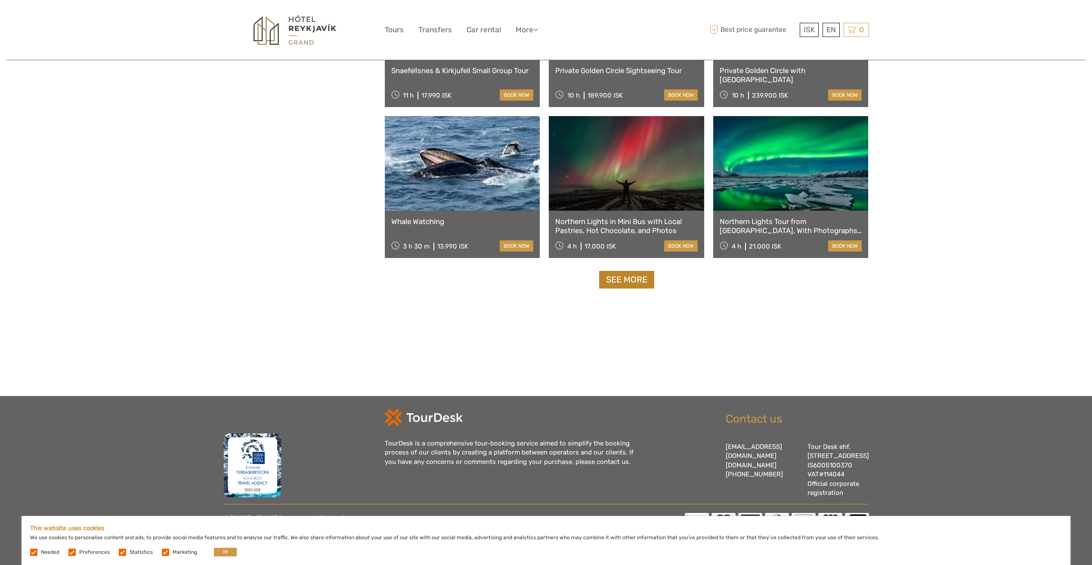
click at [629, 271] on link "See more" at bounding box center [626, 280] width 55 height 18
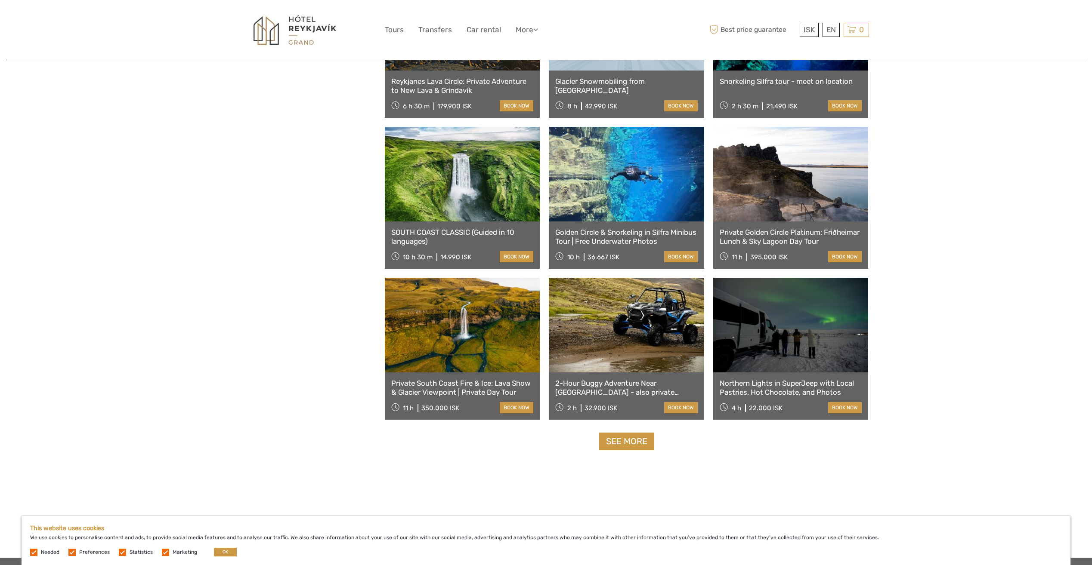
scroll to position [3370, 0]
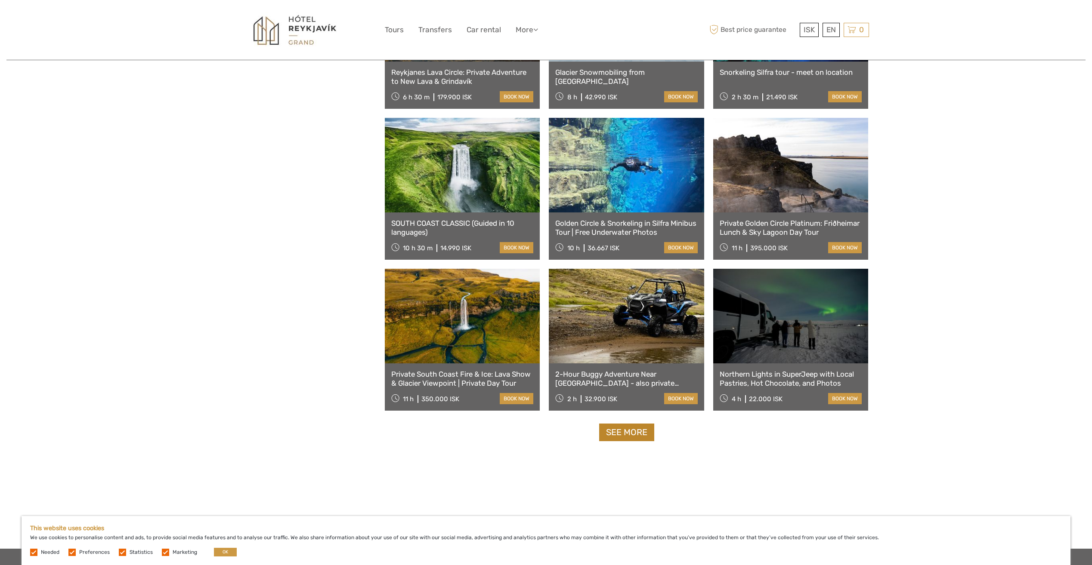
click at [630, 433] on link "See more" at bounding box center [626, 433] width 55 height 18
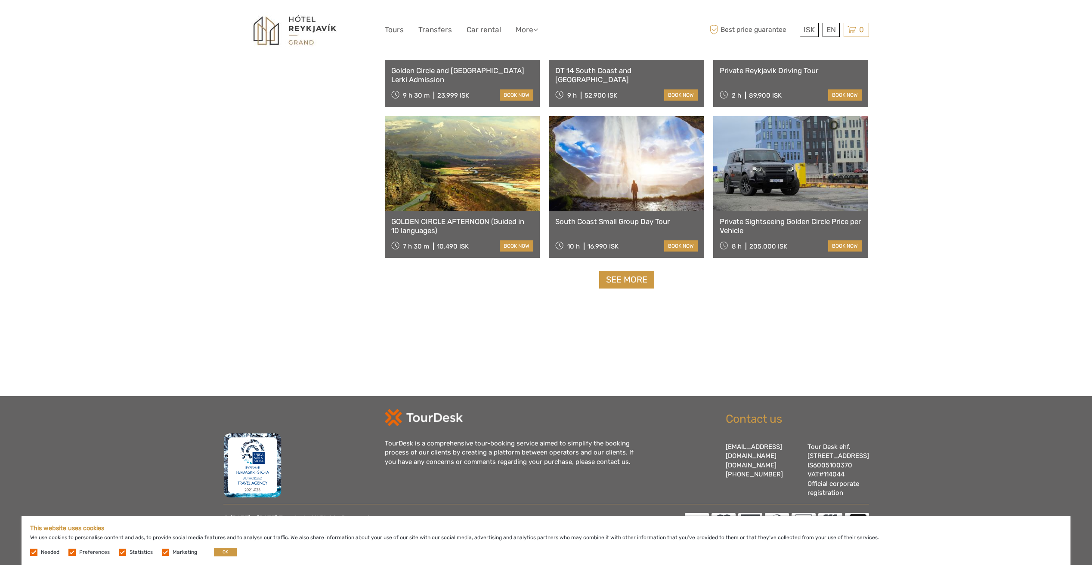
scroll to position [4437, 0]
click at [618, 274] on link "See more" at bounding box center [626, 280] width 55 height 18
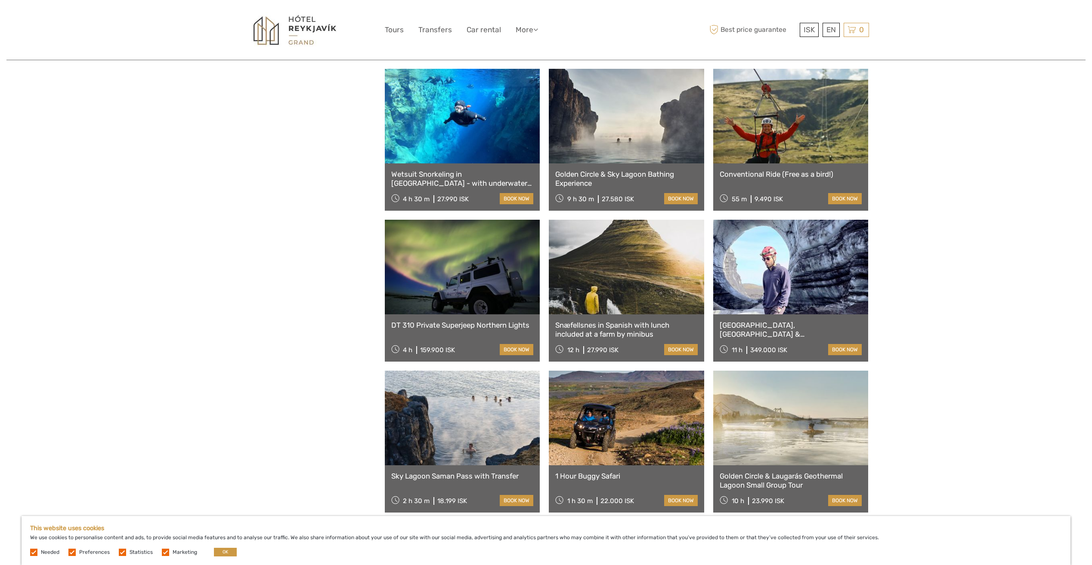
scroll to position [5225, 0]
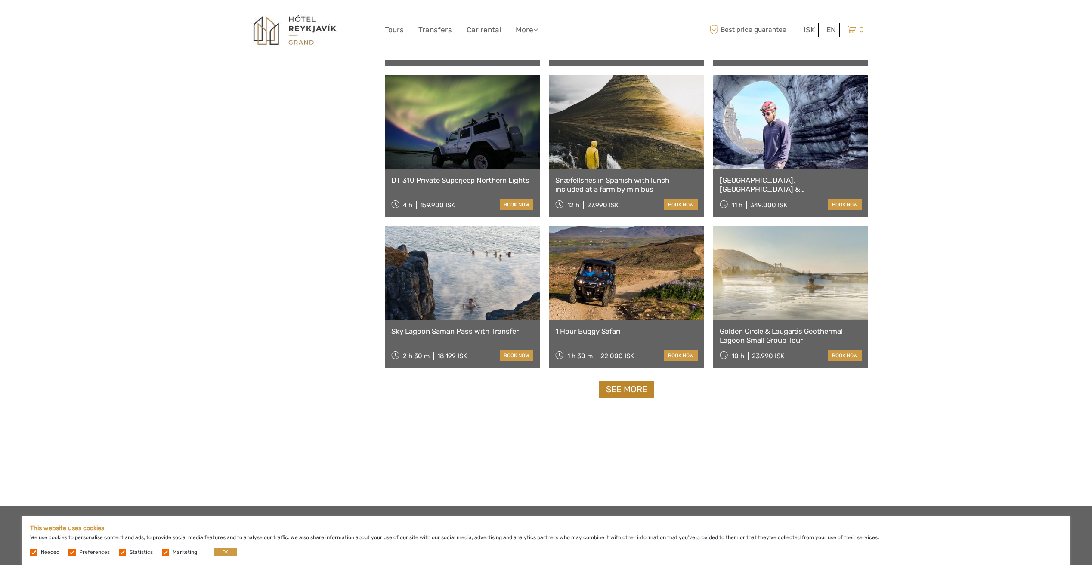
click at [613, 387] on link "See more" at bounding box center [626, 390] width 55 height 18
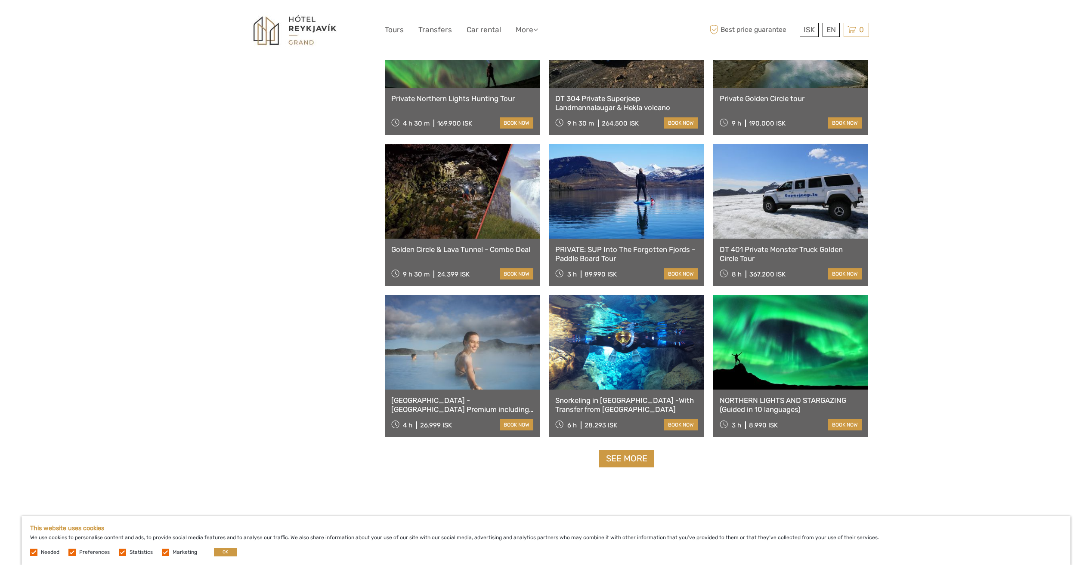
scroll to position [6171, 0]
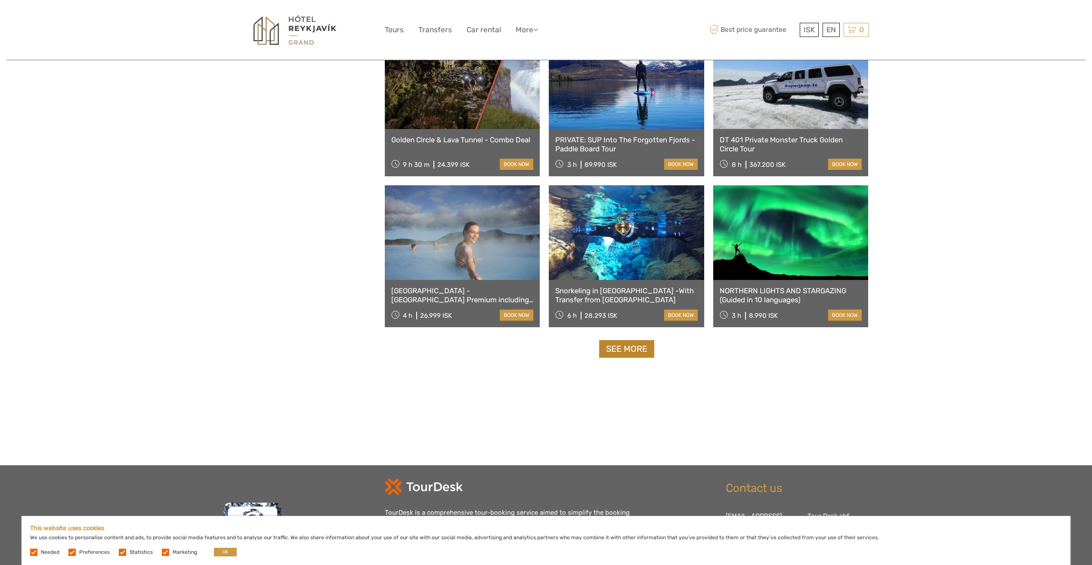
click at [636, 353] on link "See more" at bounding box center [626, 349] width 55 height 18
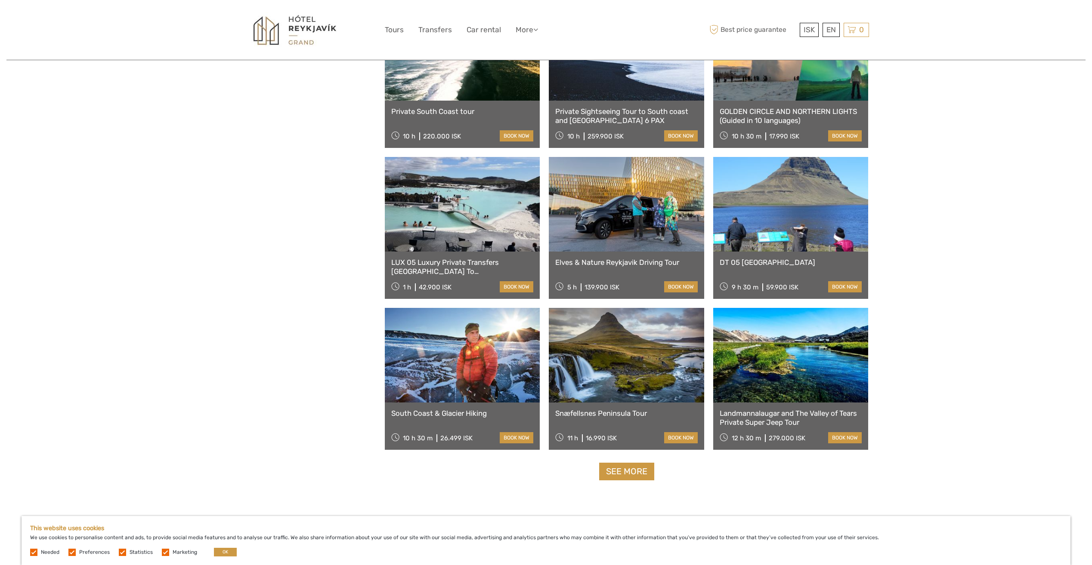
scroll to position [7075, 0]
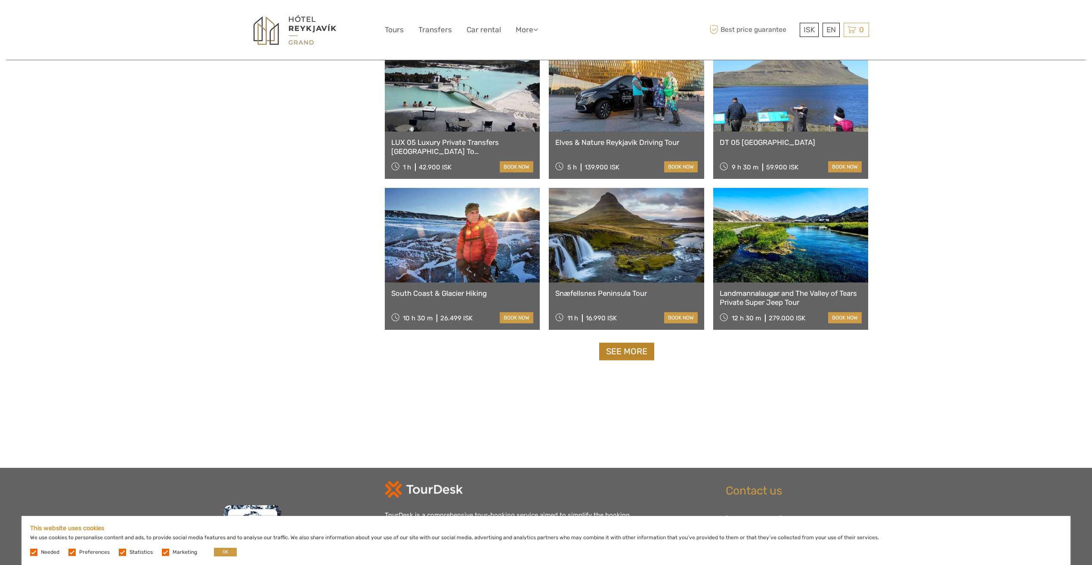
click at [627, 357] on link "See more" at bounding box center [626, 352] width 55 height 18
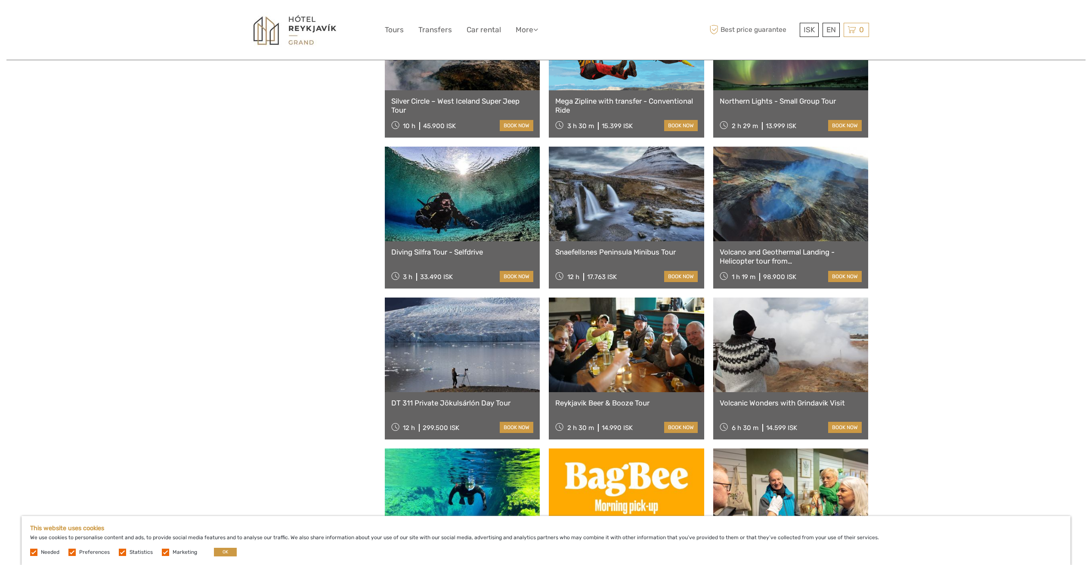
scroll to position [7936, 0]
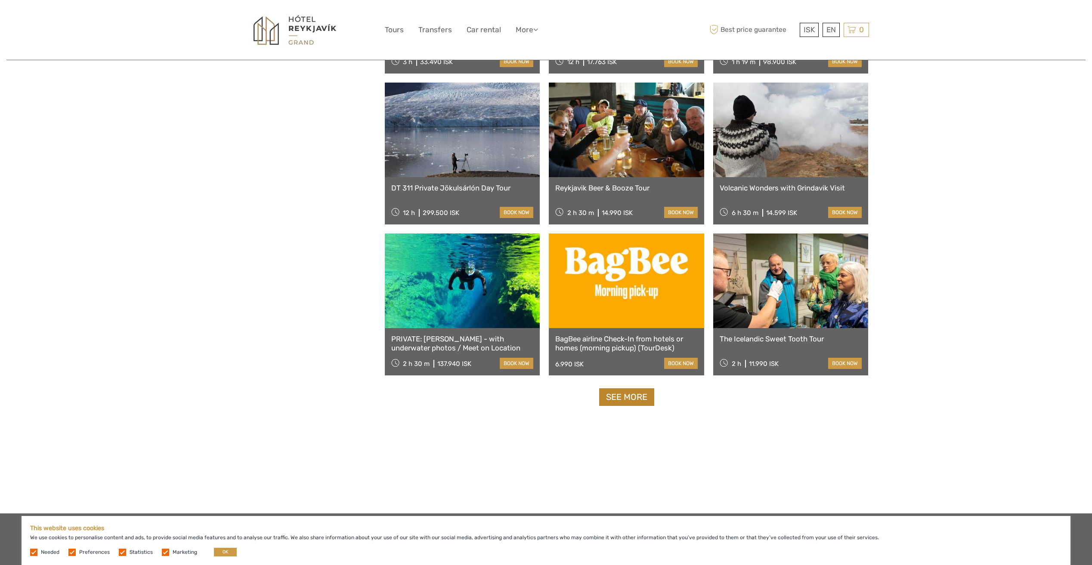
click at [622, 398] on link "See more" at bounding box center [626, 398] width 55 height 18
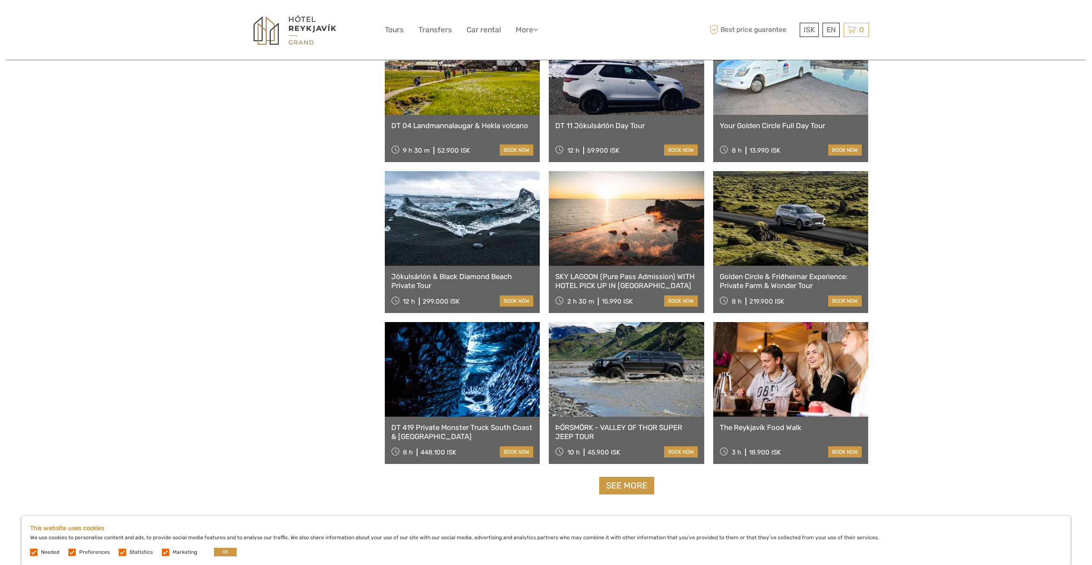
scroll to position [8925, 0]
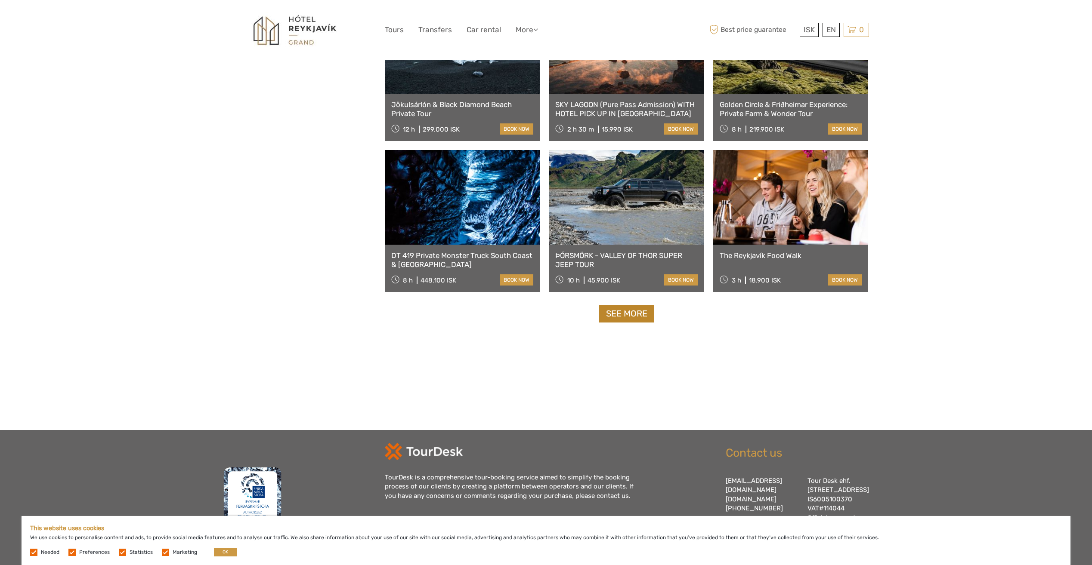
click at [637, 318] on link "See more" at bounding box center [626, 314] width 55 height 18
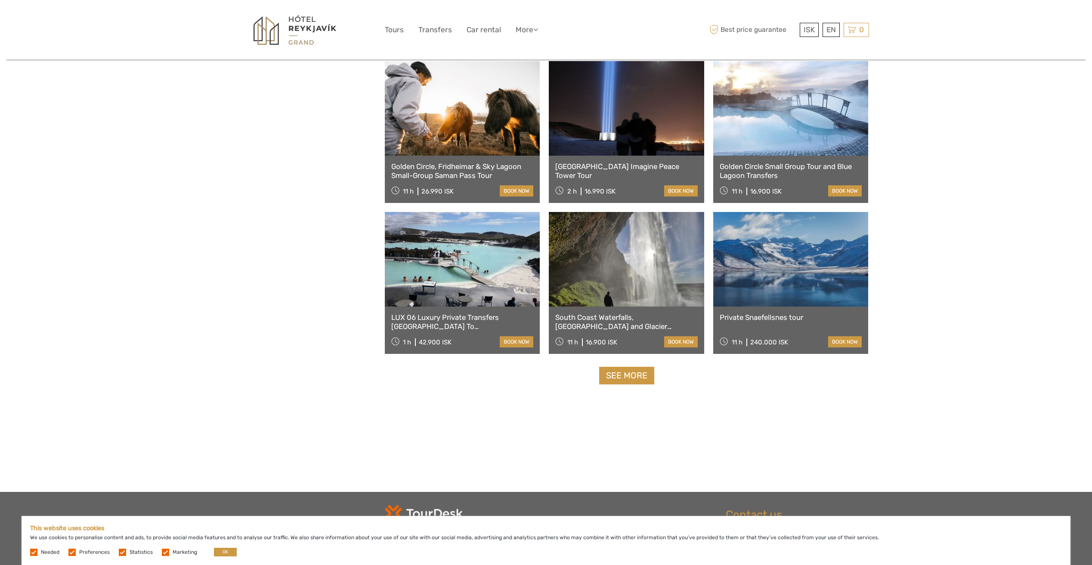
scroll to position [9874, 0]
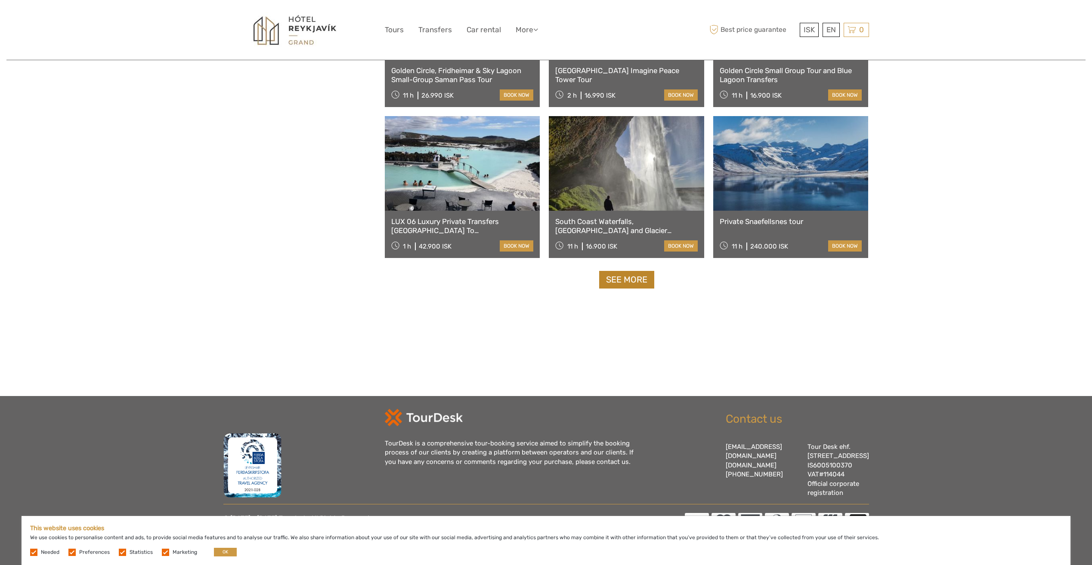
click at [638, 277] on link "See more" at bounding box center [626, 280] width 55 height 18
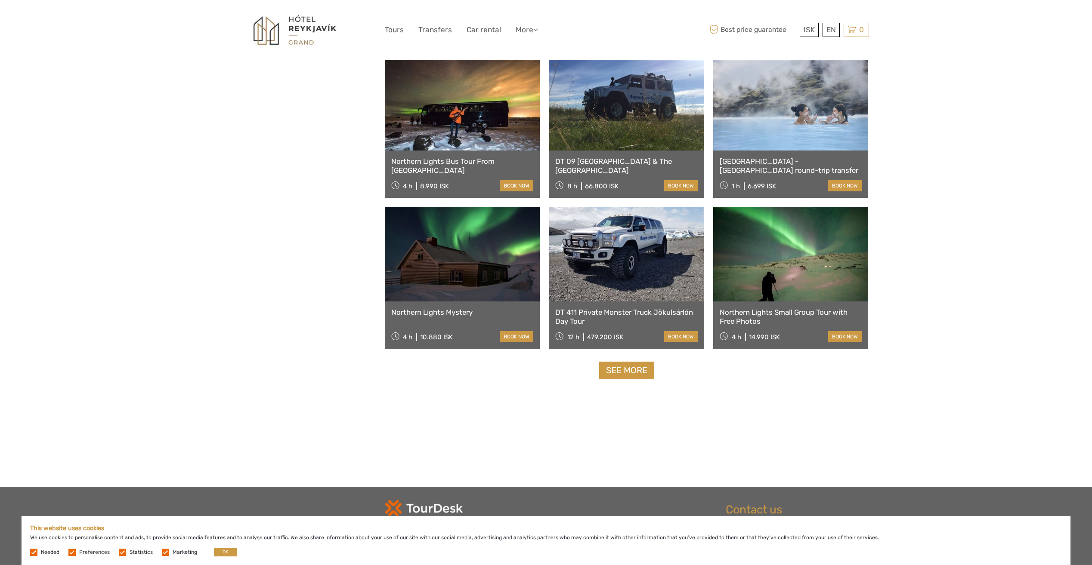
scroll to position [10748, 0]
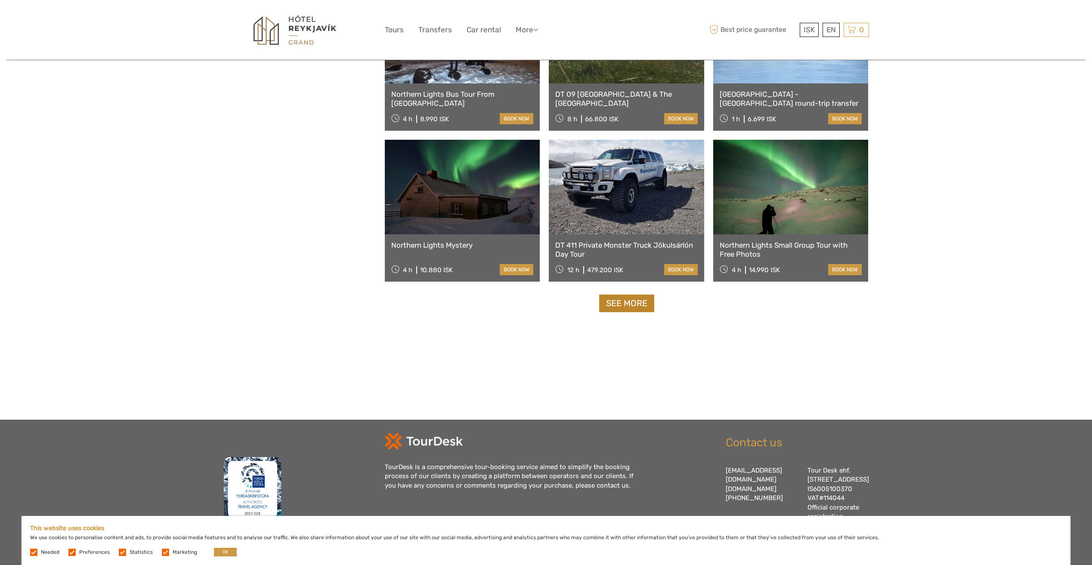
click at [616, 311] on link "See more" at bounding box center [626, 304] width 55 height 18
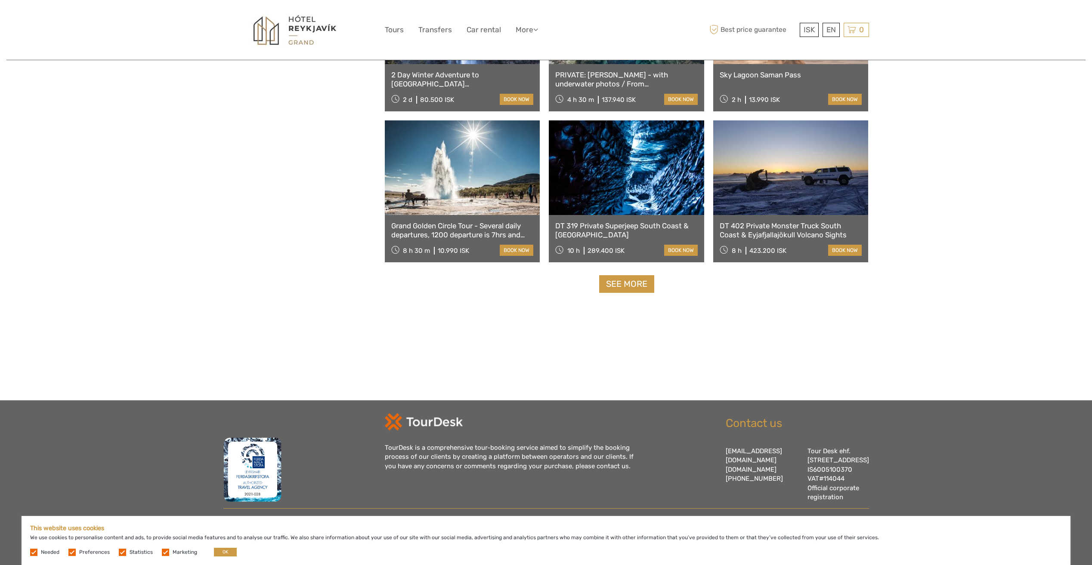
scroll to position [11687, 0]
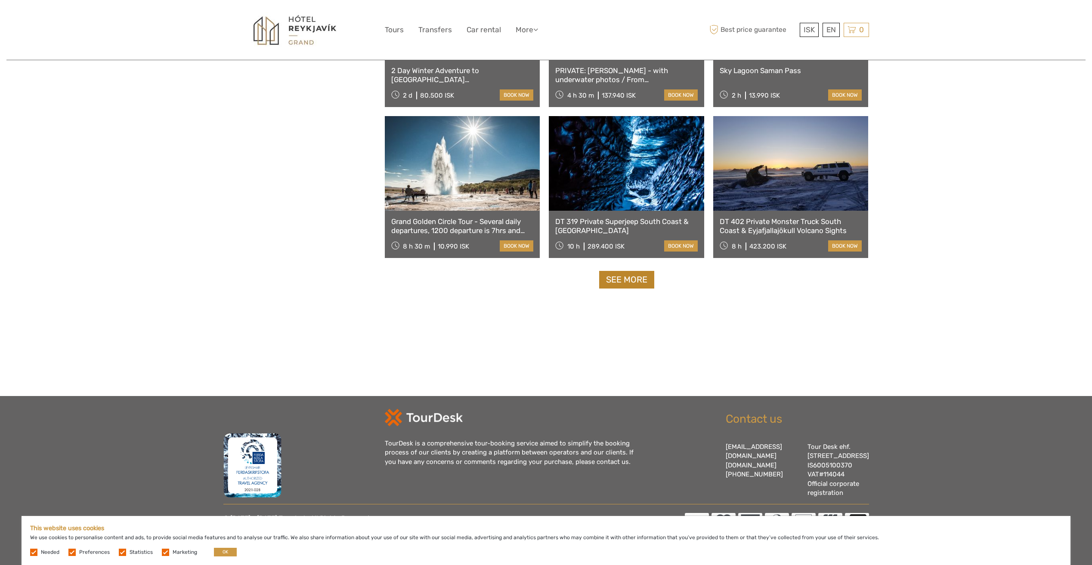
click at [635, 271] on link "See more" at bounding box center [626, 280] width 55 height 18
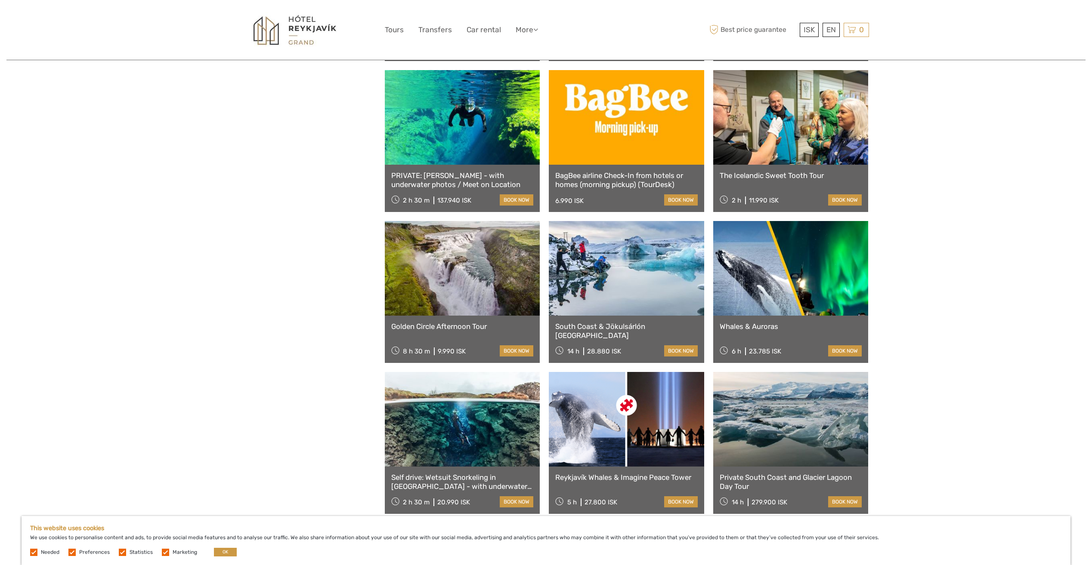
scroll to position [8075, 0]
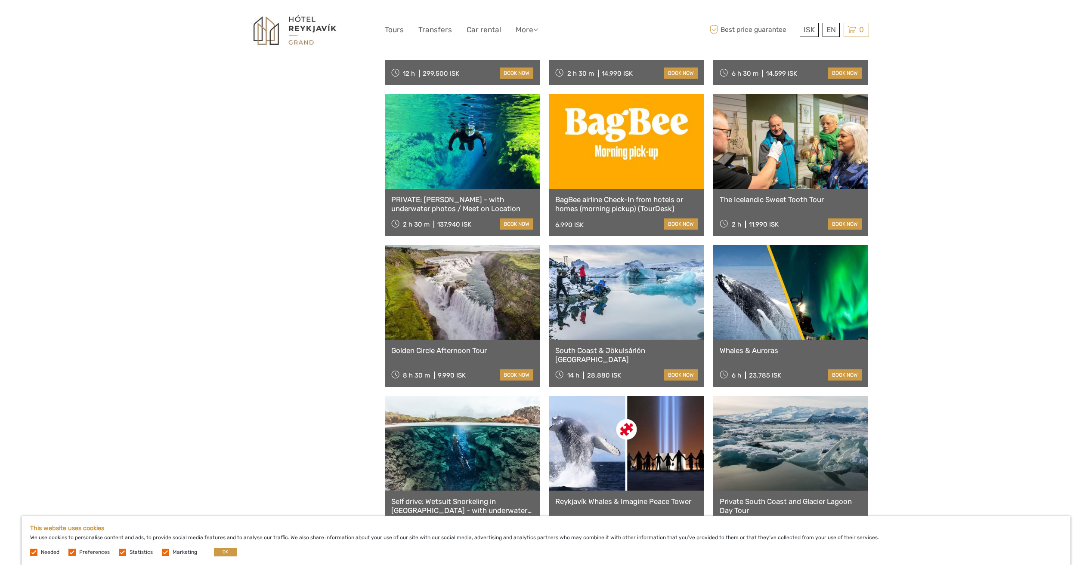
click at [557, 315] on link at bounding box center [626, 292] width 155 height 95
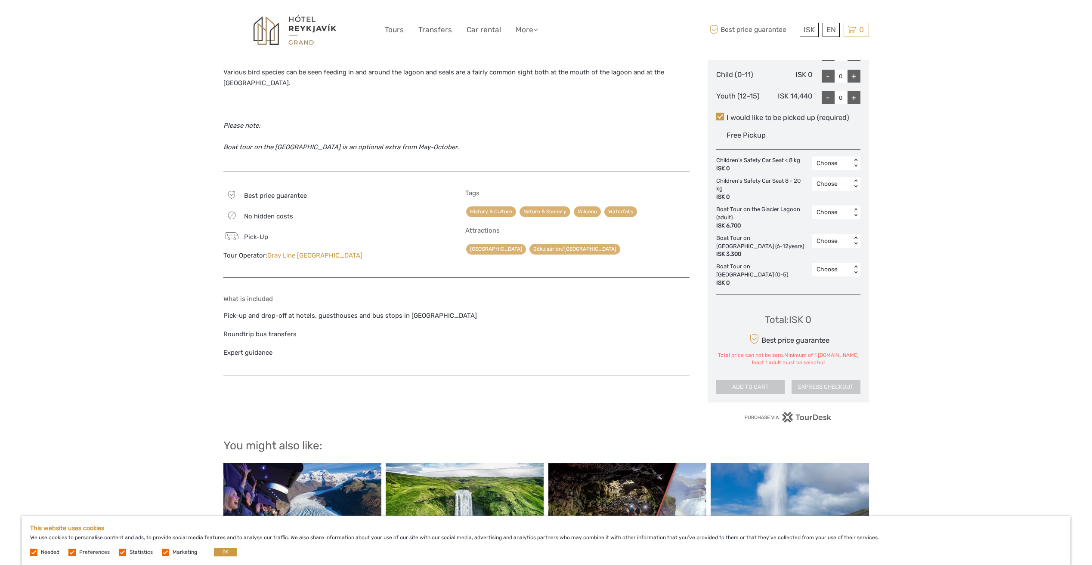
scroll to position [258, 0]
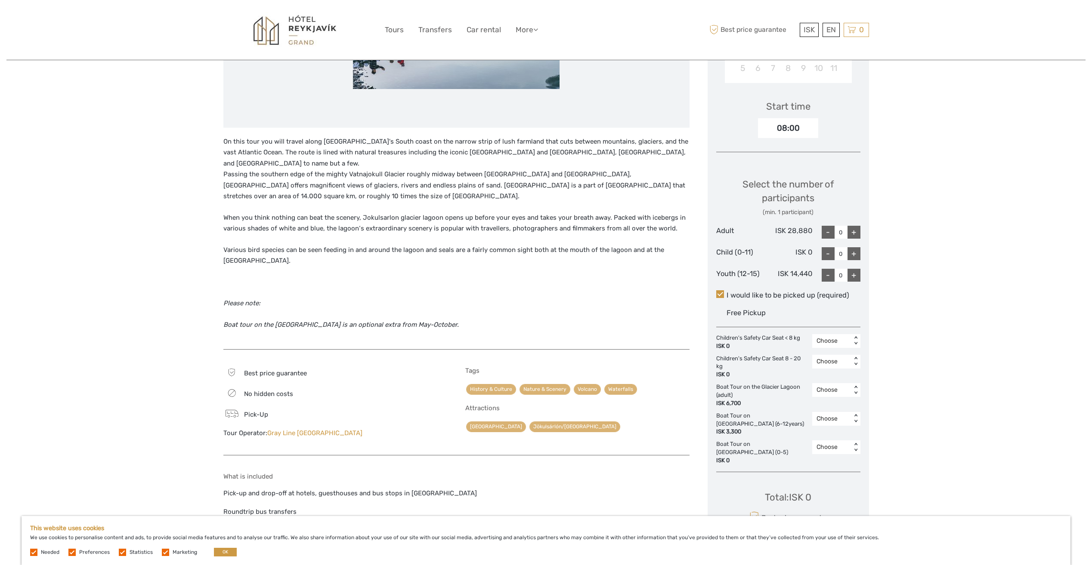
drag, startPoint x: 1066, startPoint y: 0, endPoint x: 308, endPoint y: 326, distance: 824.8
click at [308, 326] on em "Boat tour on the Glacial Lagoon is an optional extra from May-October." at bounding box center [340, 325] width 235 height 8
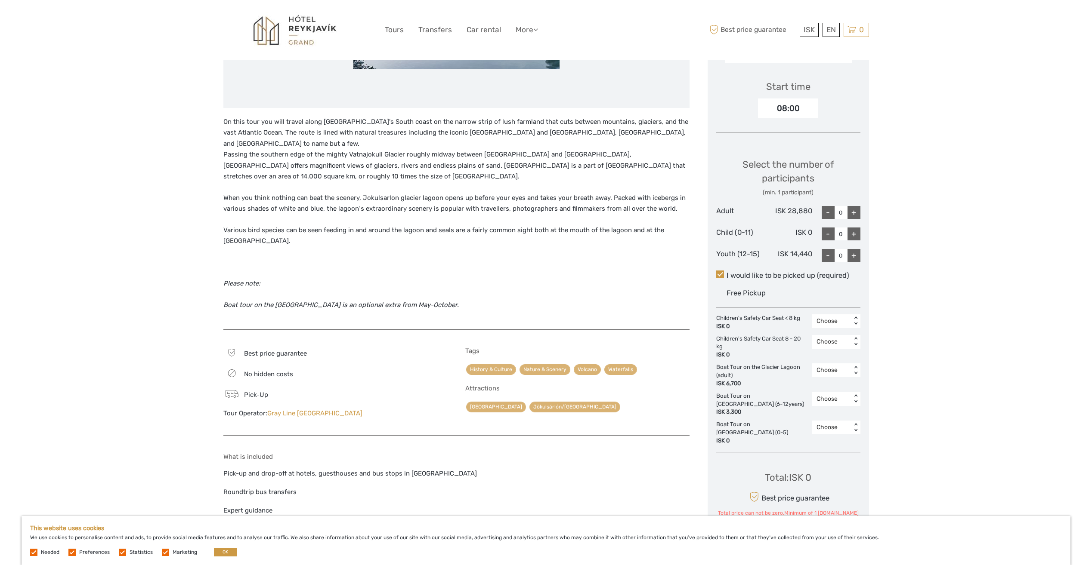
scroll to position [301, 0]
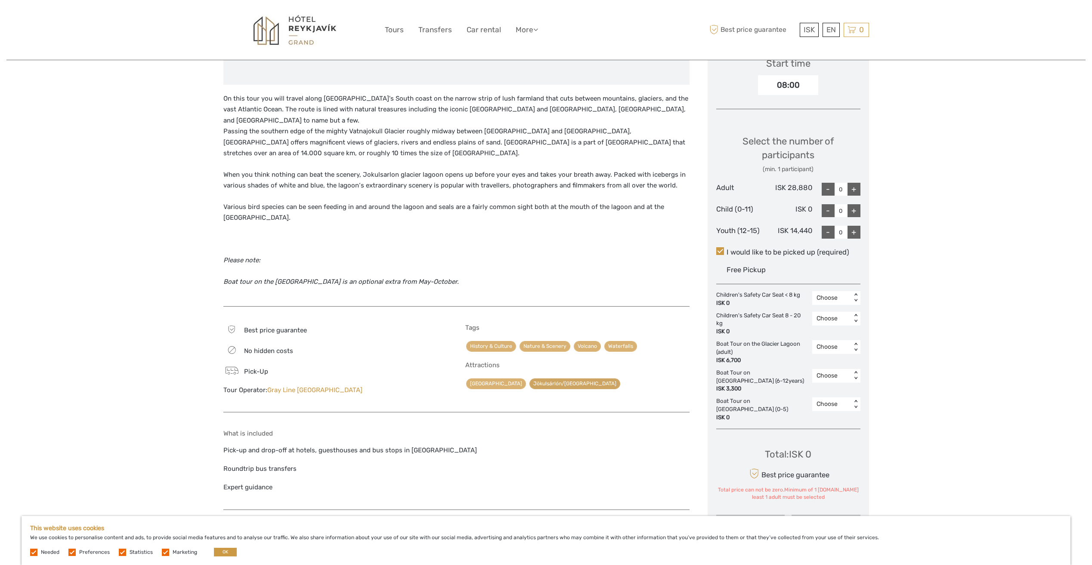
click at [542, 386] on link "Jökulsárlón/[GEOGRAPHIC_DATA]" at bounding box center [574, 384] width 91 height 11
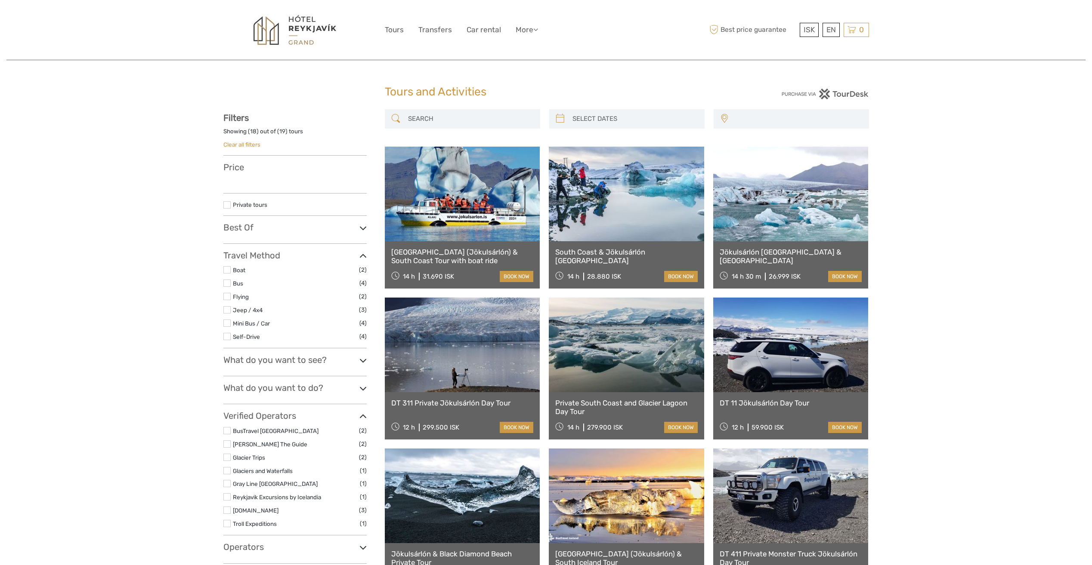
select select
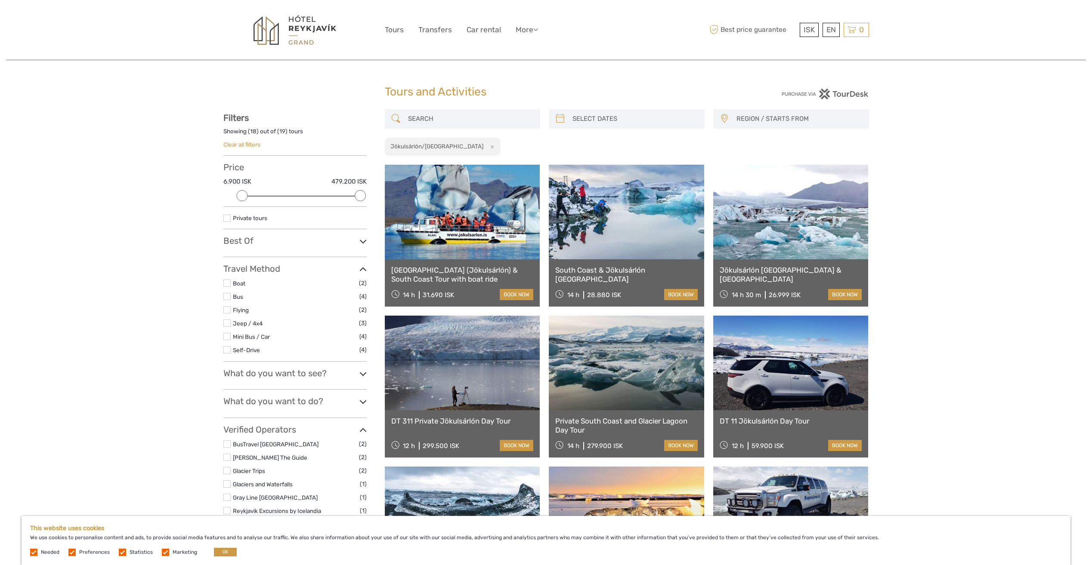
click at [464, 210] on link at bounding box center [462, 212] width 155 height 95
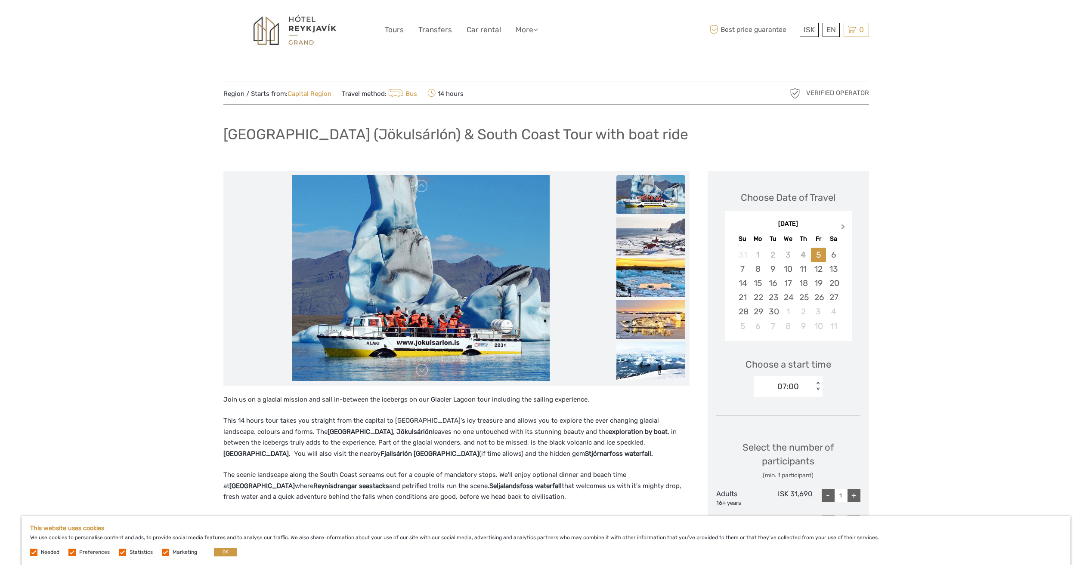
click at [843, 227] on span "Next Month" at bounding box center [843, 228] width 0 height 12
click at [821, 285] on div "17" at bounding box center [818, 283] width 15 height 14
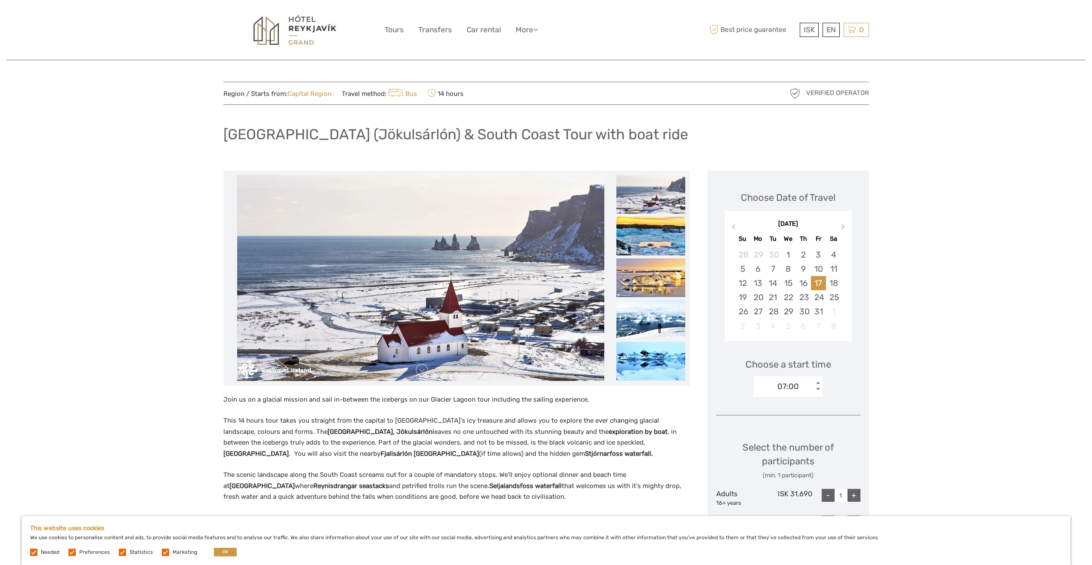
click at [660, 249] on img at bounding box center [650, 236] width 69 height 39
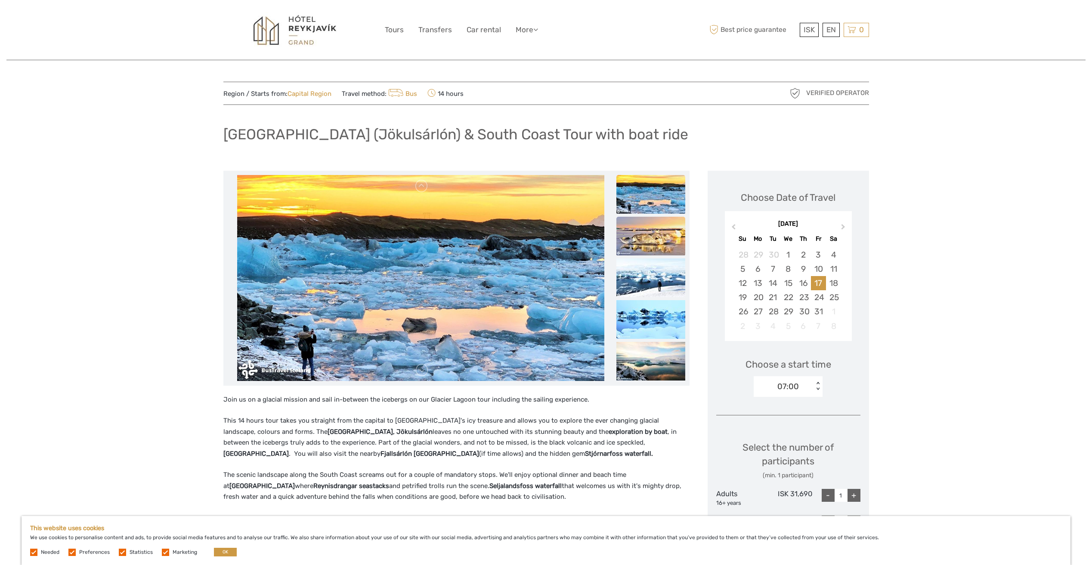
click at [651, 236] on img at bounding box center [650, 236] width 69 height 39
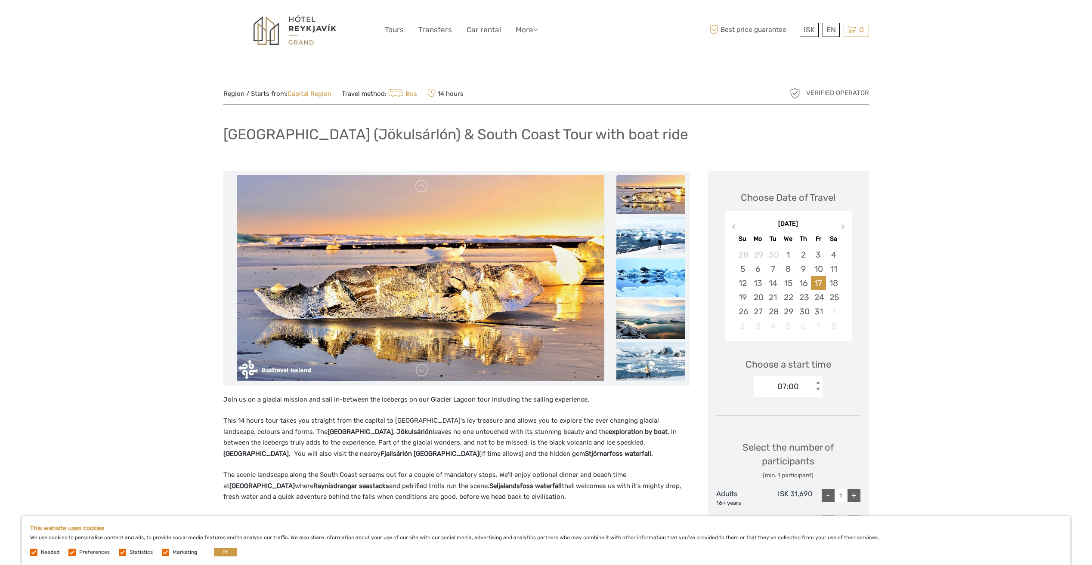
click at [651, 269] on img at bounding box center [650, 278] width 69 height 39
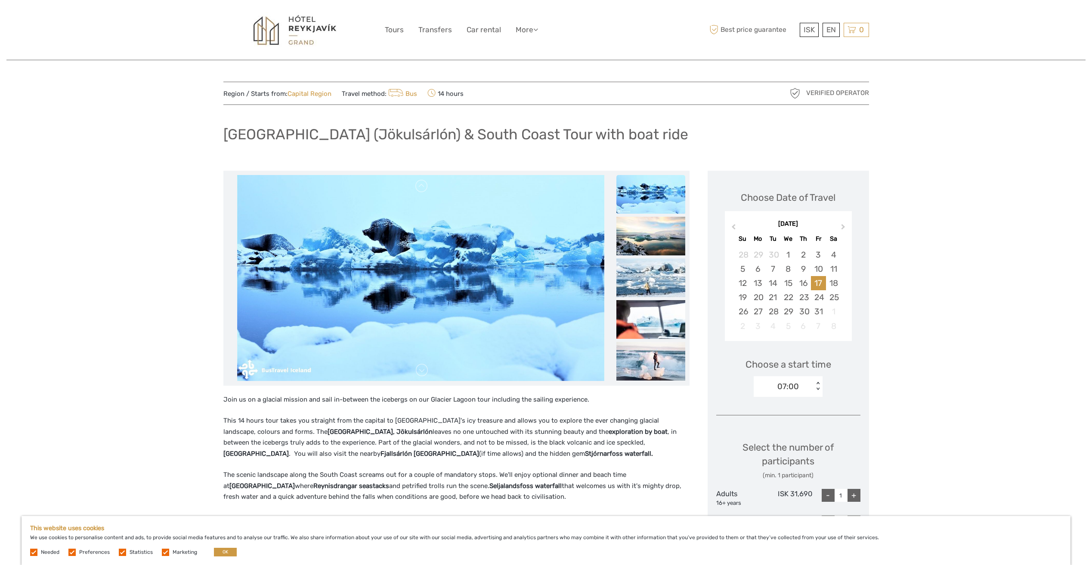
click at [651, 269] on img at bounding box center [650, 278] width 69 height 39
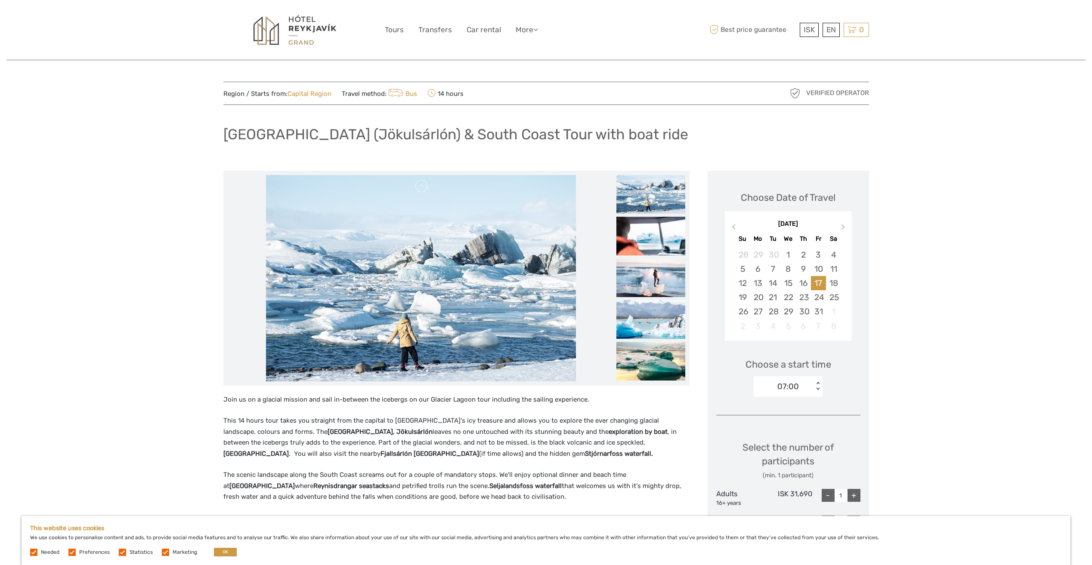
click at [651, 269] on img at bounding box center [650, 278] width 69 height 39
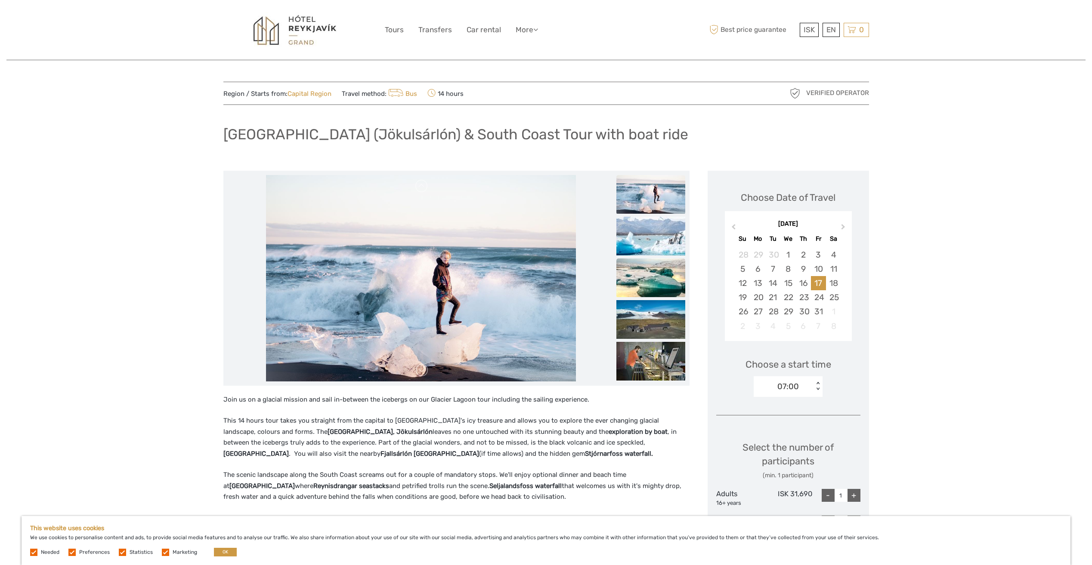
click at [651, 270] on img at bounding box center [650, 278] width 69 height 39
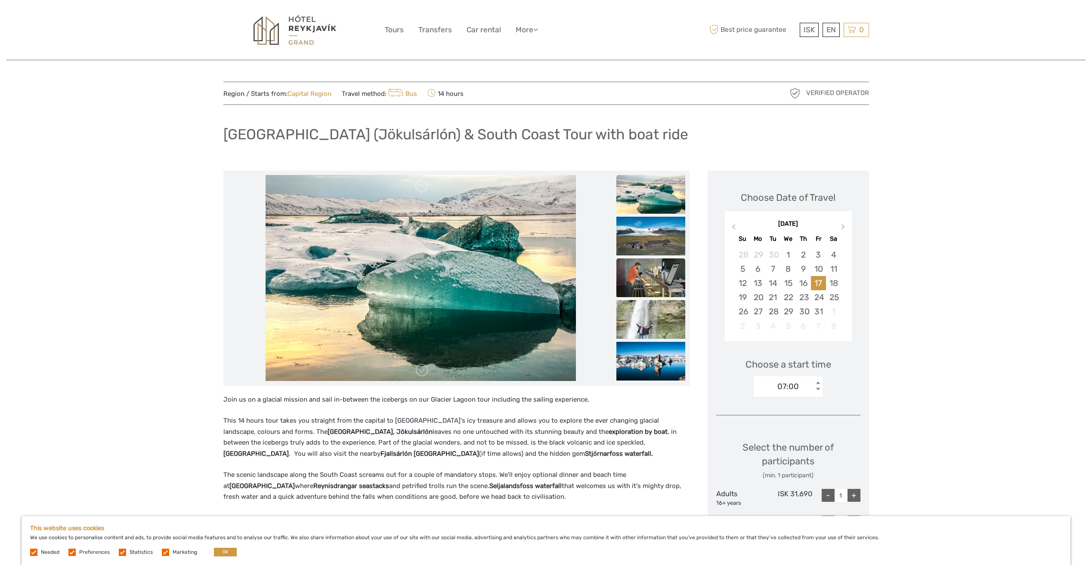
click at [653, 283] on img at bounding box center [650, 278] width 69 height 39
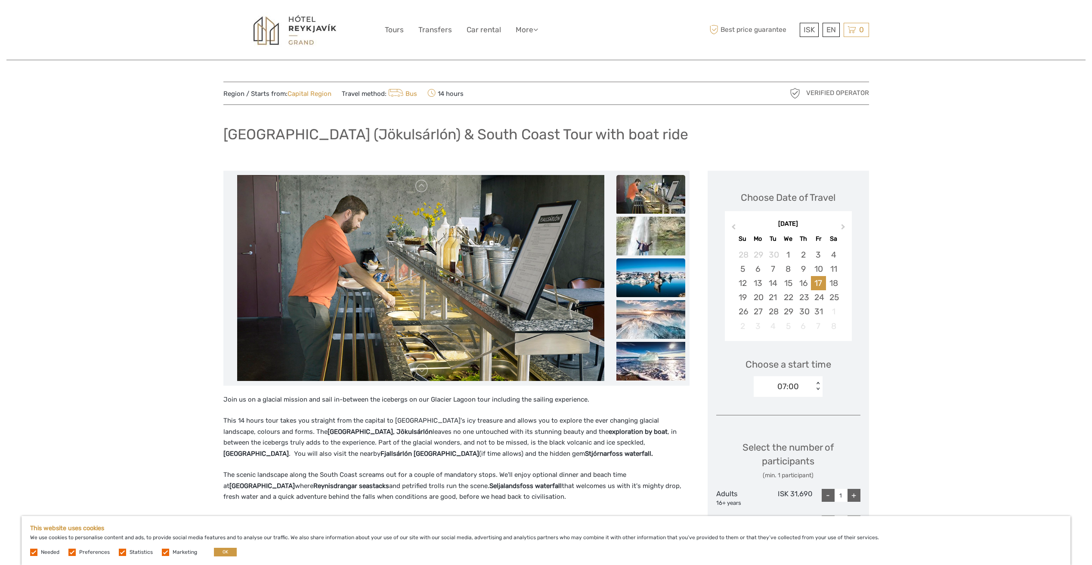
click at [653, 283] on img at bounding box center [650, 278] width 69 height 39
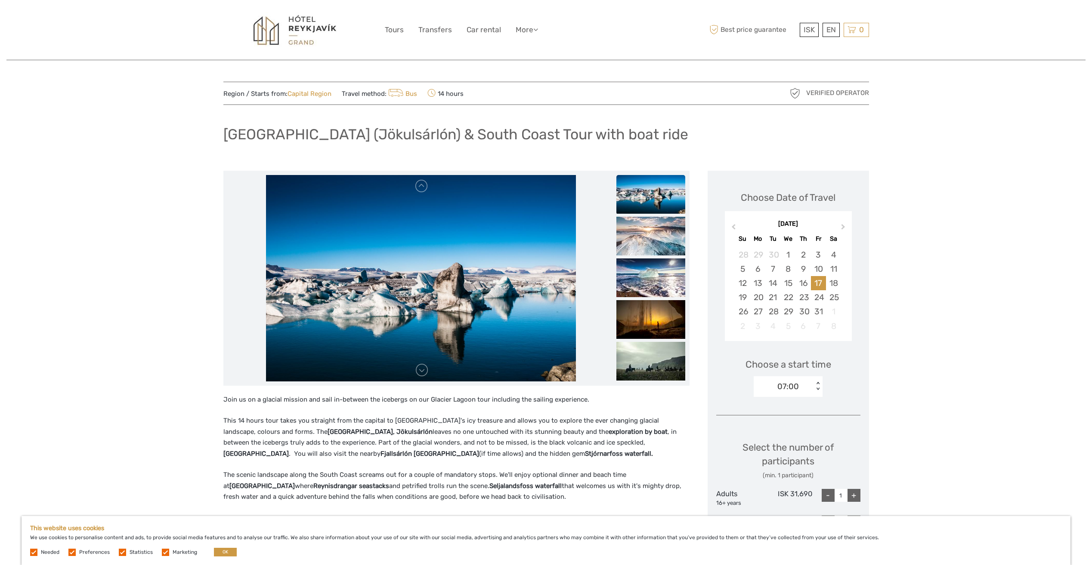
click at [653, 283] on img at bounding box center [650, 278] width 69 height 39
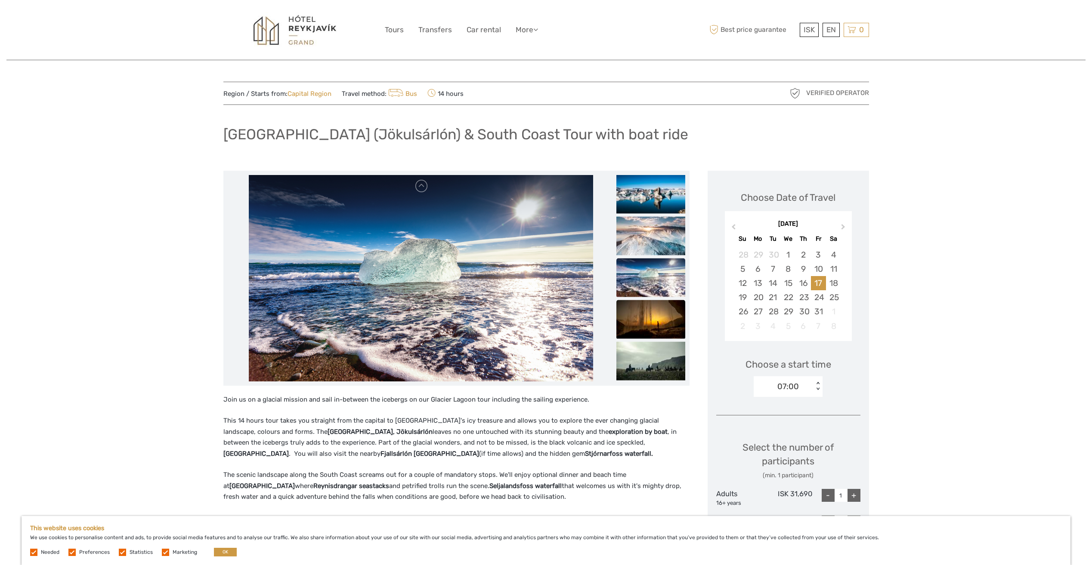
click at [663, 329] on img at bounding box center [650, 319] width 69 height 39
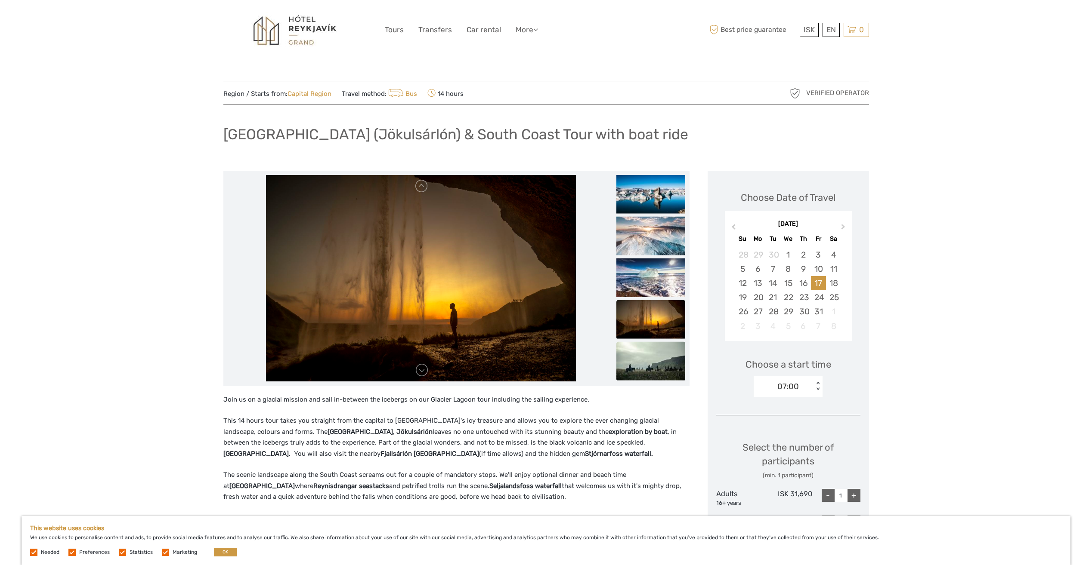
click at [663, 358] on img at bounding box center [650, 361] width 69 height 39
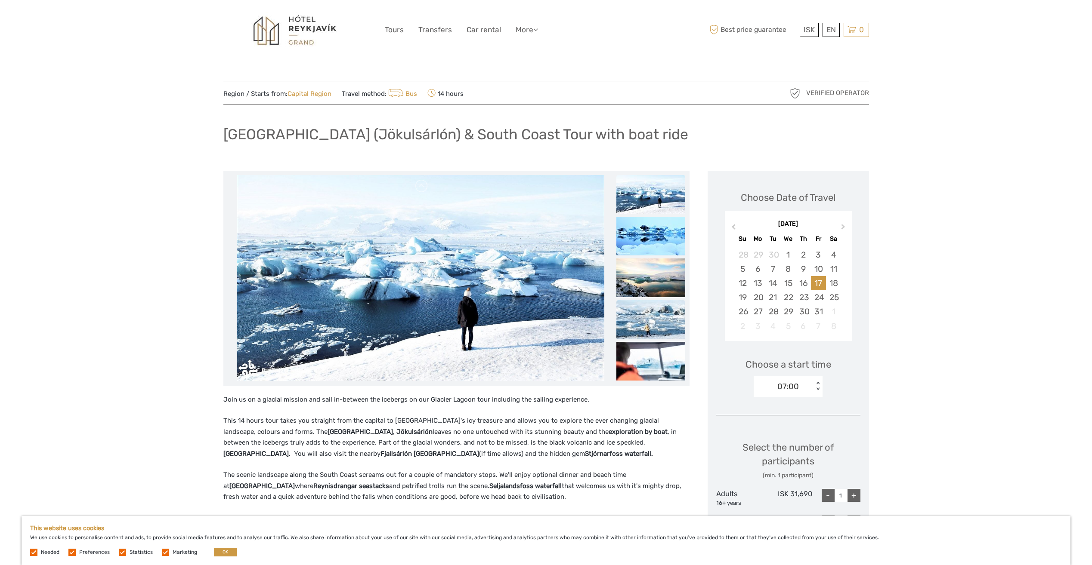
click at [663, 325] on img at bounding box center [650, 319] width 69 height 39
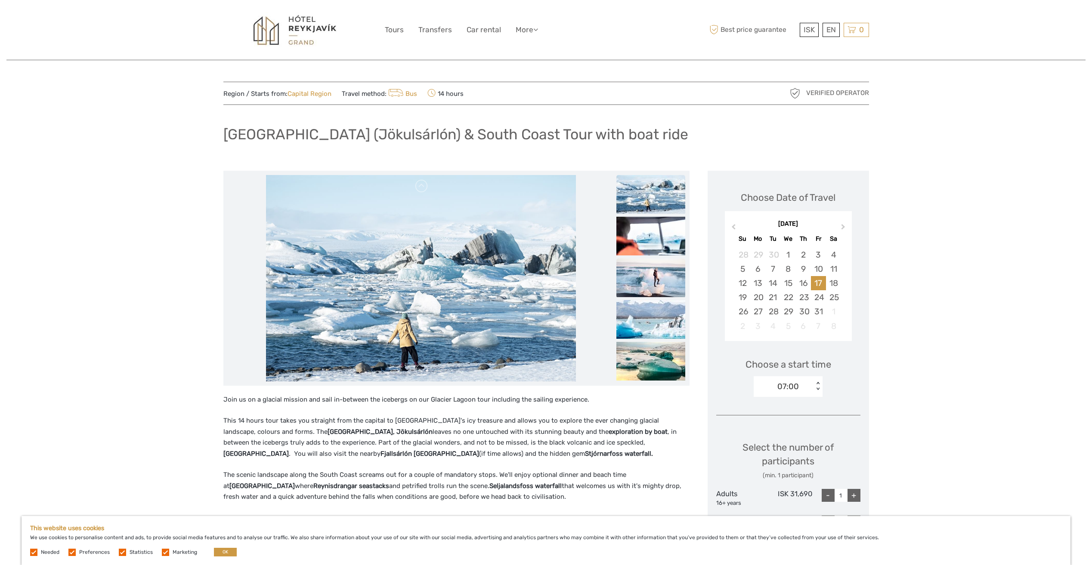
click at [655, 293] on img at bounding box center [650, 278] width 69 height 39
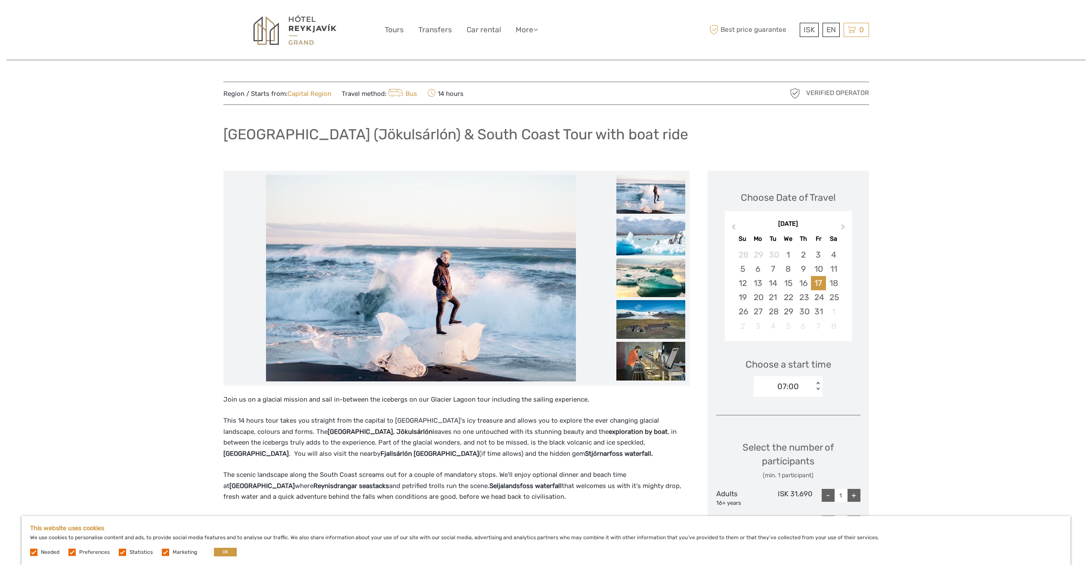
click at [660, 275] on img at bounding box center [650, 278] width 69 height 39
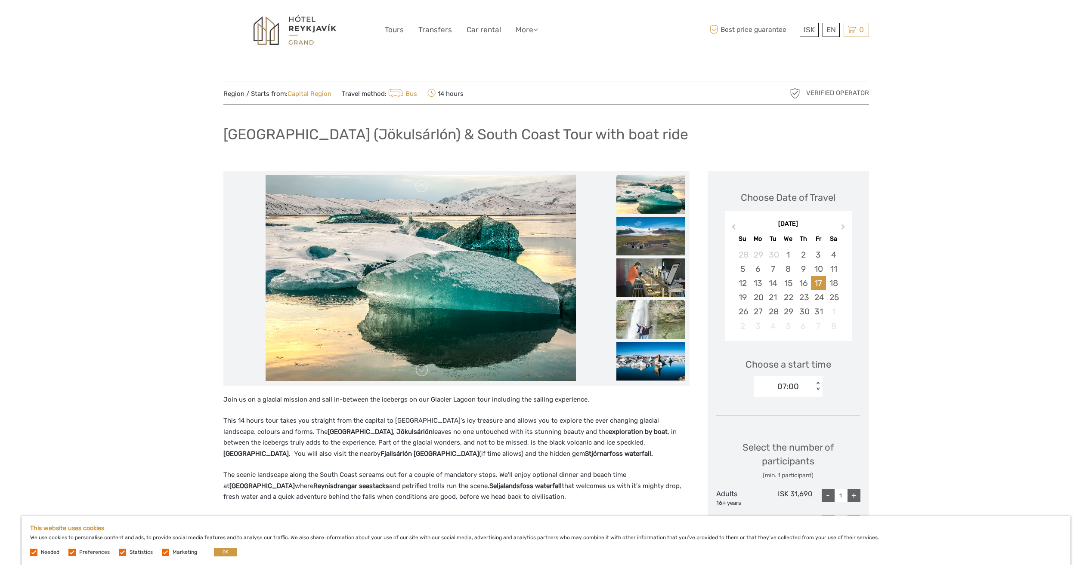
click at [661, 322] on img at bounding box center [650, 319] width 69 height 39
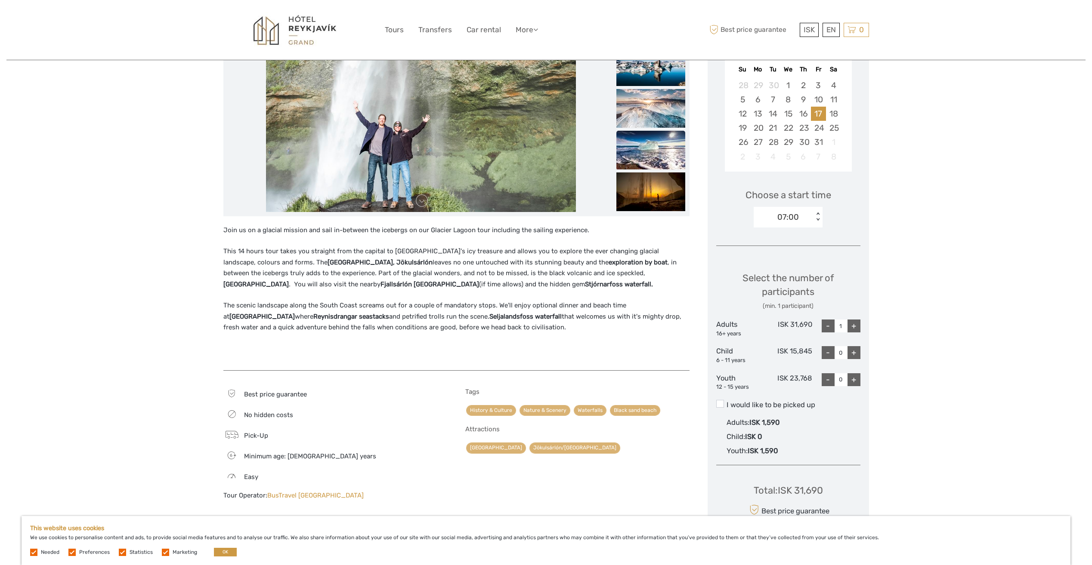
scroll to position [172, 0]
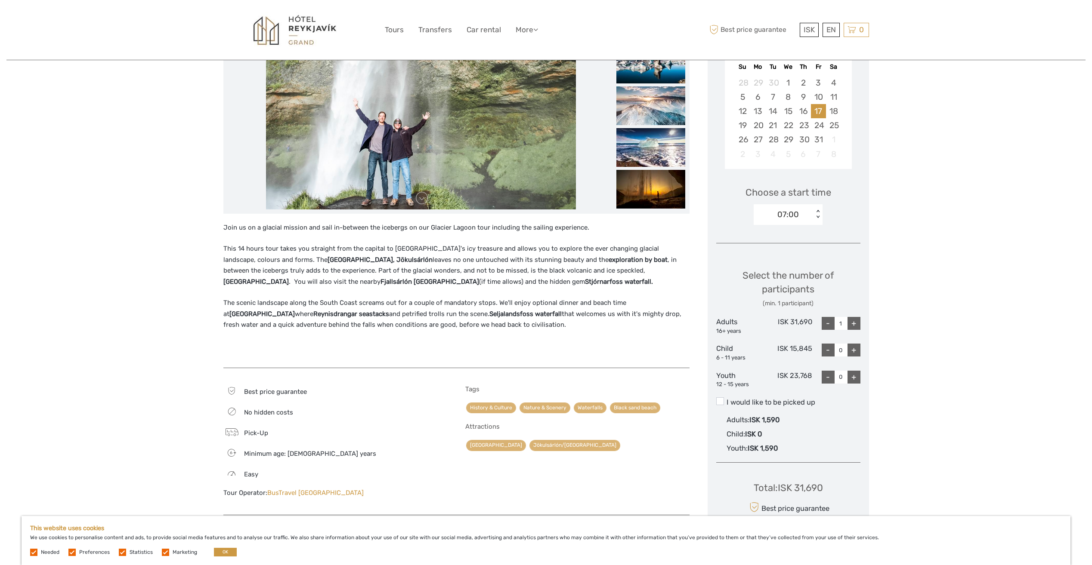
drag, startPoint x: 494, startPoint y: 327, endPoint x: 212, endPoint y: 228, distance: 298.7
click at [212, 228] on div "Region / Starts from: Capital Region Travel method: Bus 14 hours Verified Opera…" at bounding box center [545, 502] width 1079 height 1348
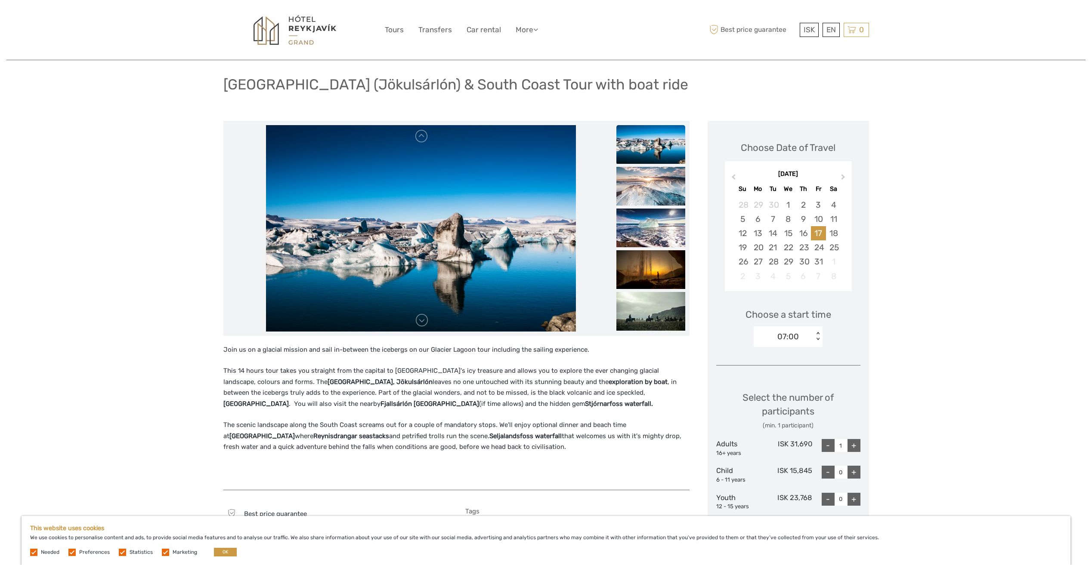
scroll to position [0, 0]
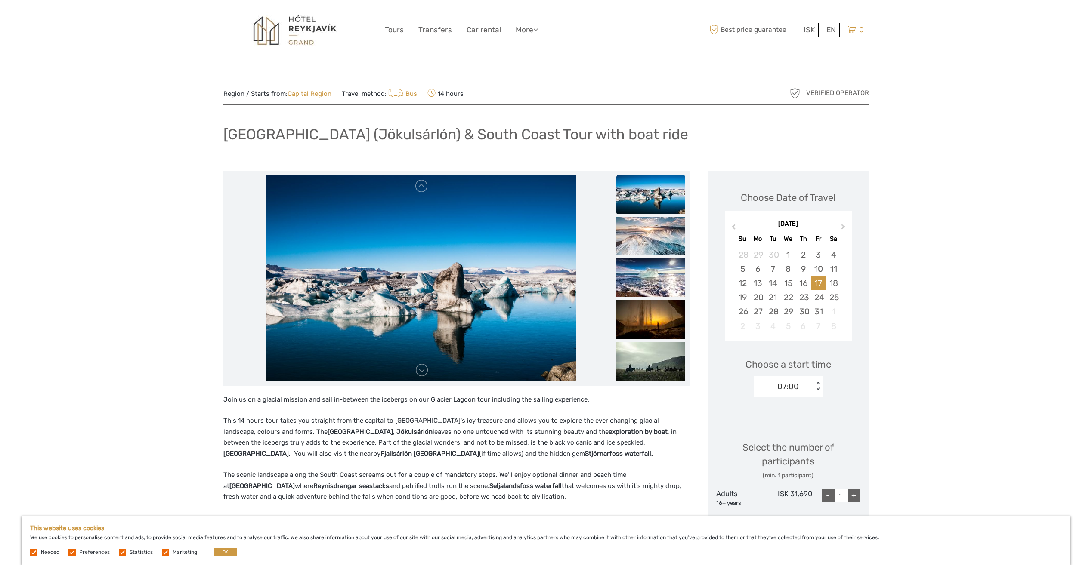
copy div "Lore ip do s ametcon adipisc eli sedd ei-tempori utl etdolore ma ali Enimadm Ve…"
click at [817, 284] on div "17" at bounding box center [818, 283] width 15 height 14
click at [817, 294] on div "24" at bounding box center [818, 297] width 15 height 14
click at [817, 286] on div "17" at bounding box center [818, 283] width 15 height 14
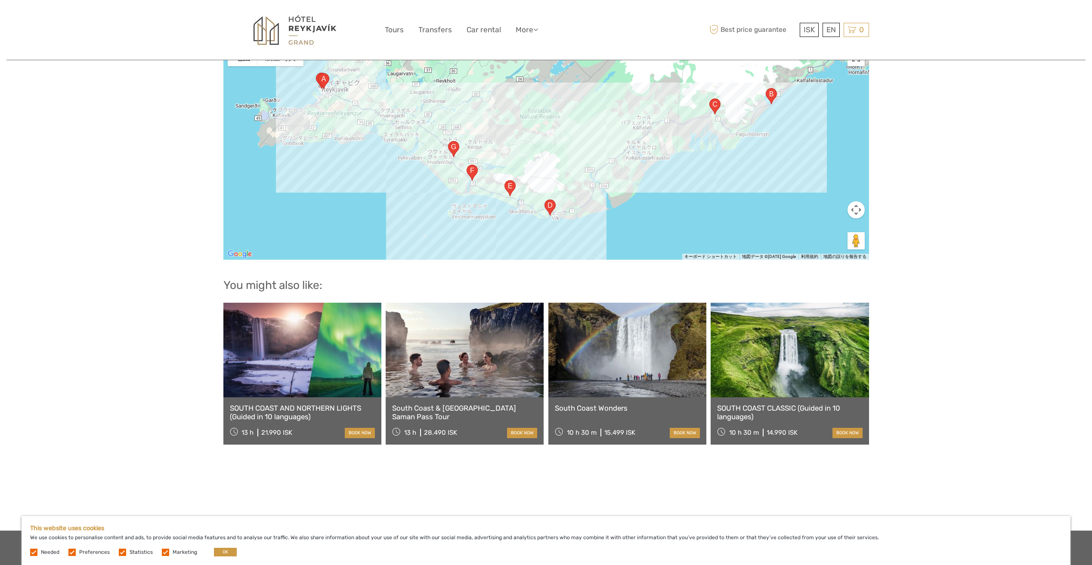
scroll to position [818, 0]
click at [739, 24] on span "Best price guarantee" at bounding box center [752, 30] width 90 height 14
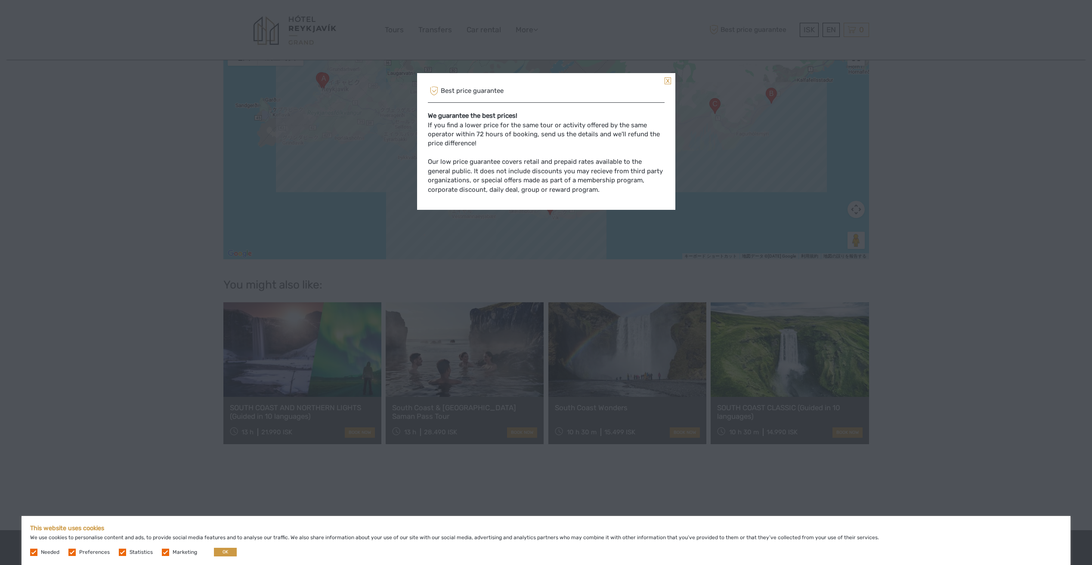
click at [667, 79] on link at bounding box center [667, 80] width 6 height 7
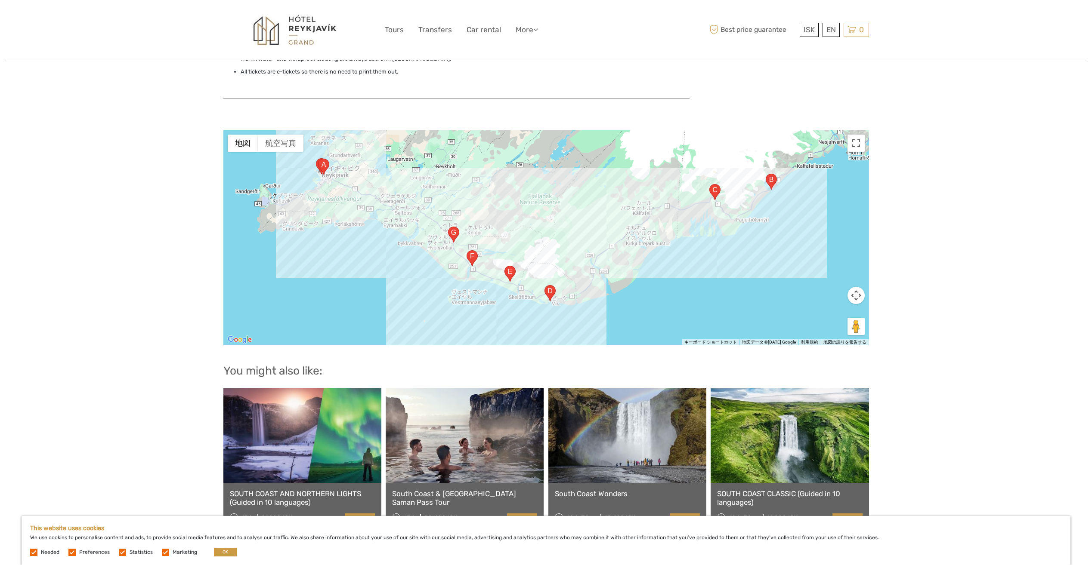
scroll to position [688, 0]
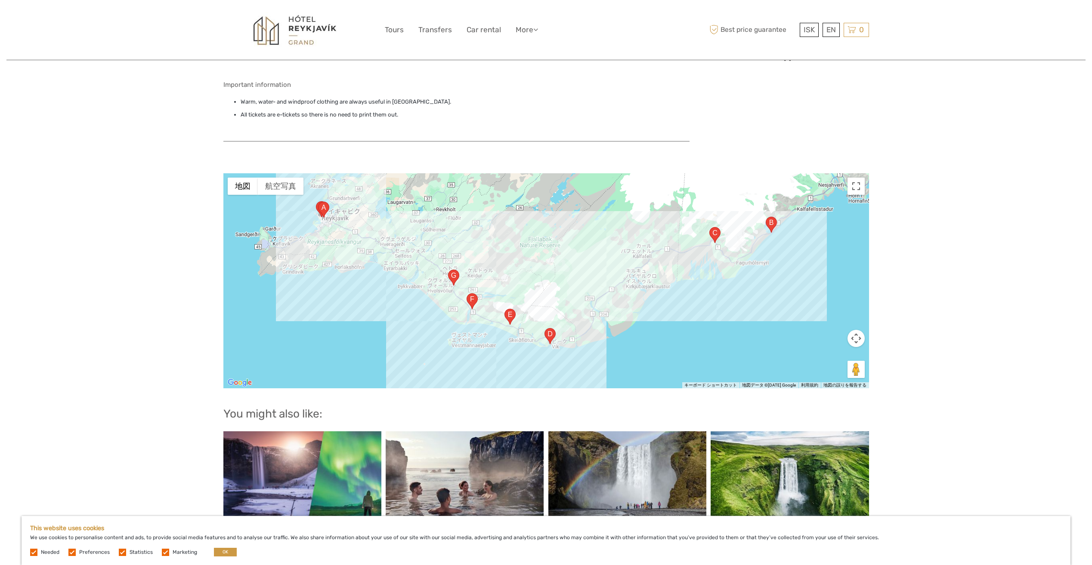
click at [452, 281] on img "Hvolsvöllur, 860 Hvolsvöllur, アイスランド" at bounding box center [453, 278] width 11 height 16
click at [487, 227] on button "閉じる" at bounding box center [486, 236] width 21 height 21
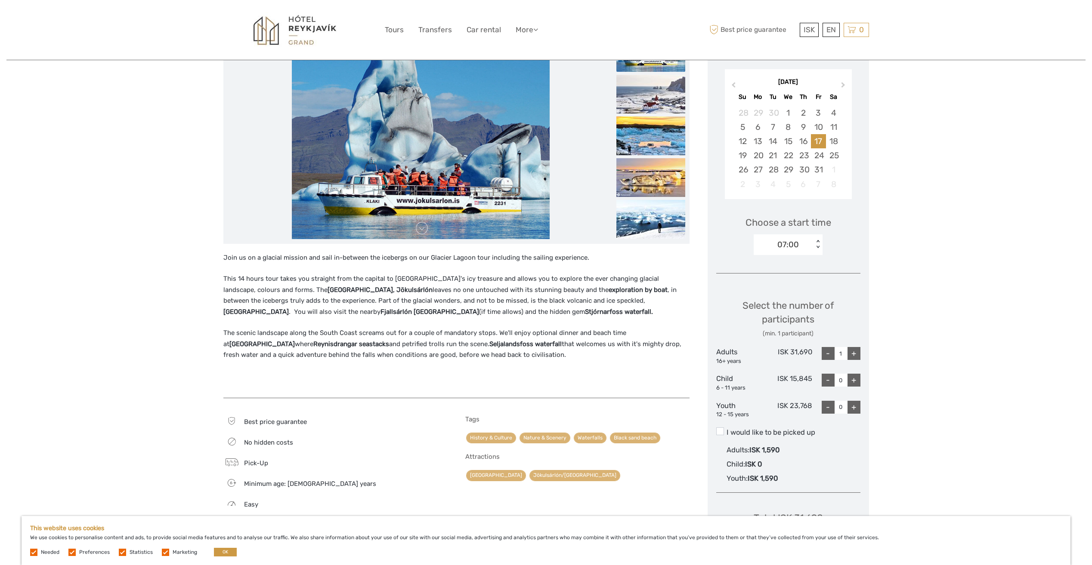
scroll to position [129, 0]
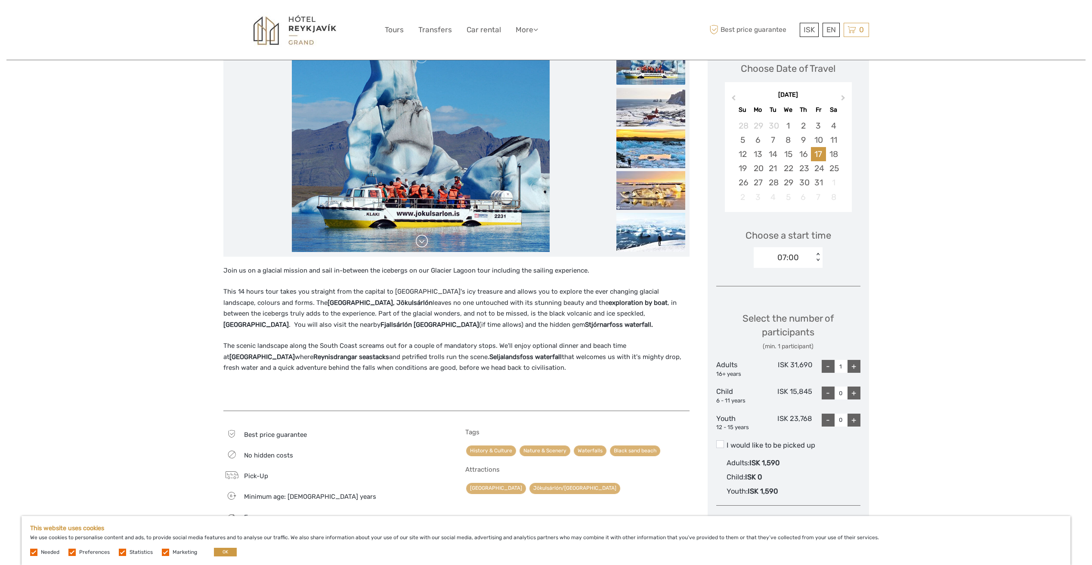
click at [427, 242] on link at bounding box center [422, 242] width 14 height 14
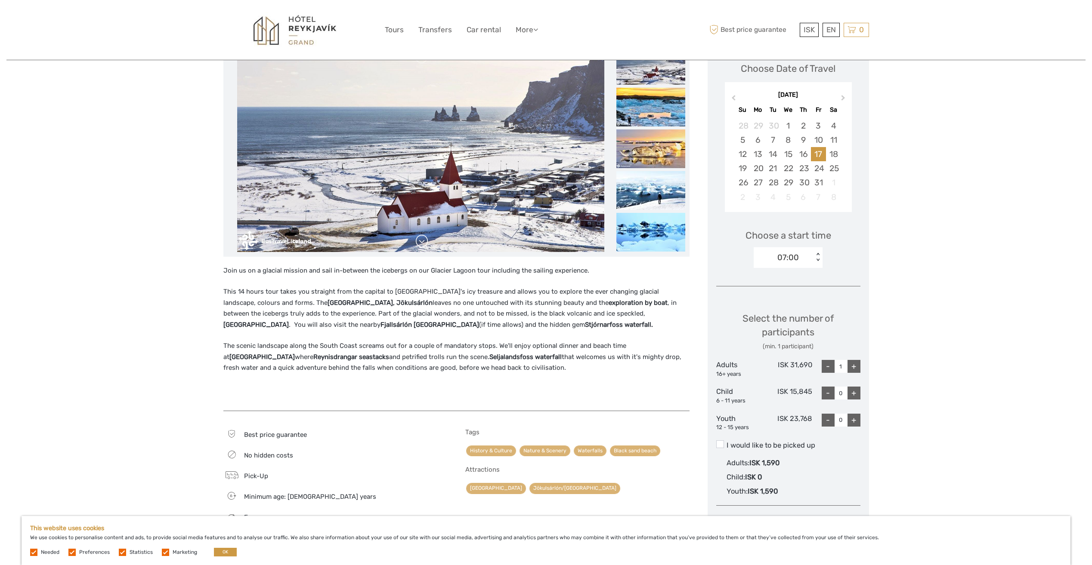
click at [427, 242] on link at bounding box center [422, 242] width 14 height 14
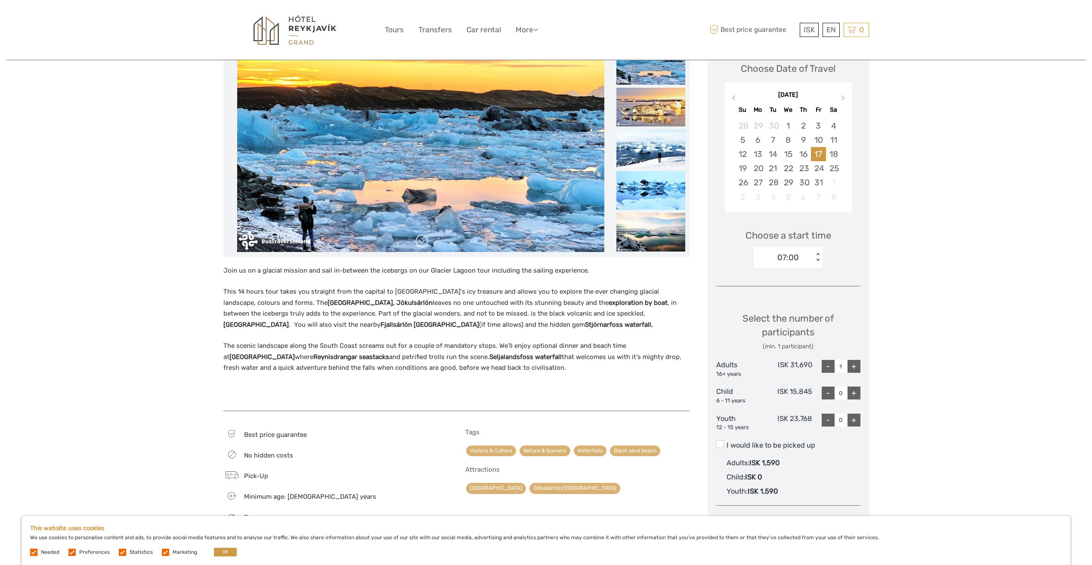
click at [427, 242] on link at bounding box center [422, 242] width 14 height 14
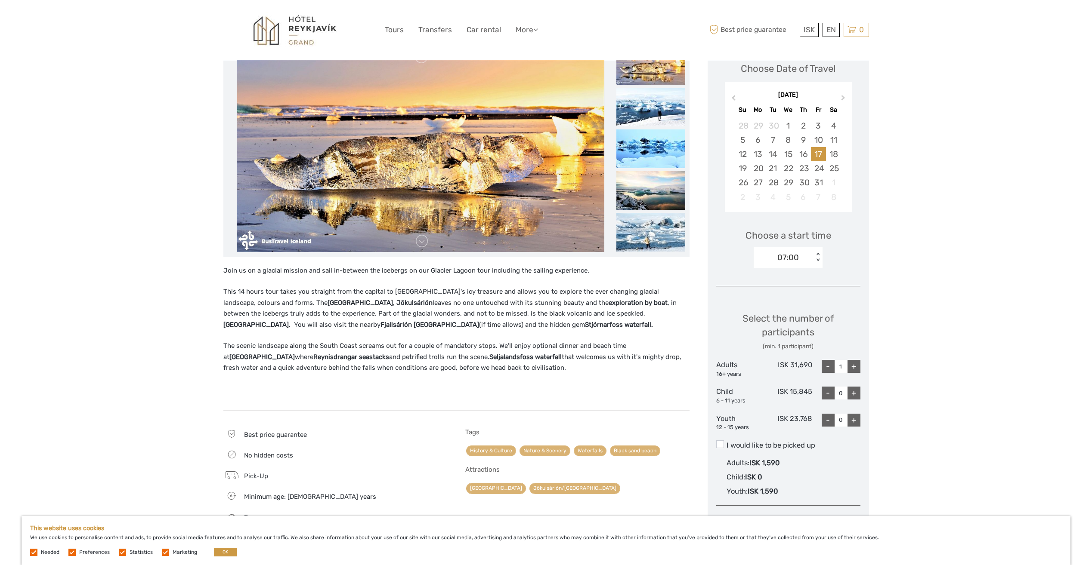
drag, startPoint x: 52, startPoint y: 296, endPoint x: 59, endPoint y: 298, distance: 7.0
click at [59, 298] on div "Region / Starts from: Capital Region Travel method: Bus 14 hours Verified Opera…" at bounding box center [545, 545] width 1079 height 1348
